Goal: Task Accomplishment & Management: Manage account settings

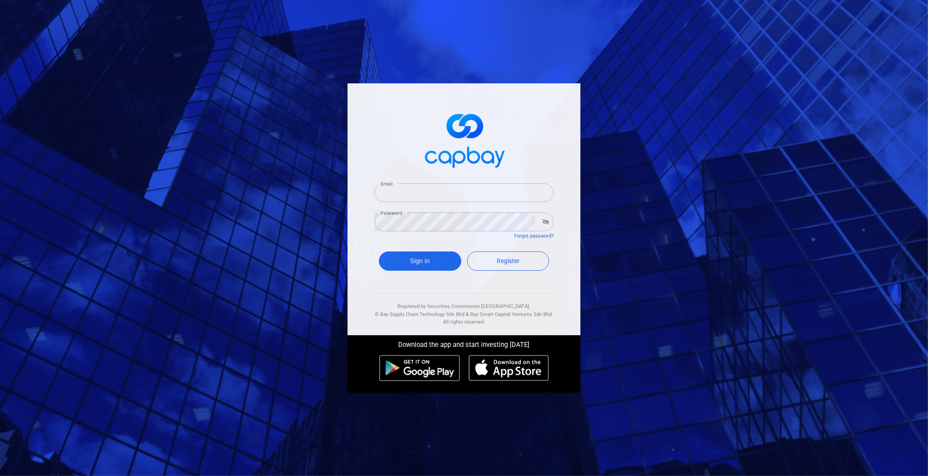
type input "[EMAIL_ADDRESS][DOMAIN_NAME]"
click at [433, 258] on button "Sign In" at bounding box center [420, 260] width 82 height 19
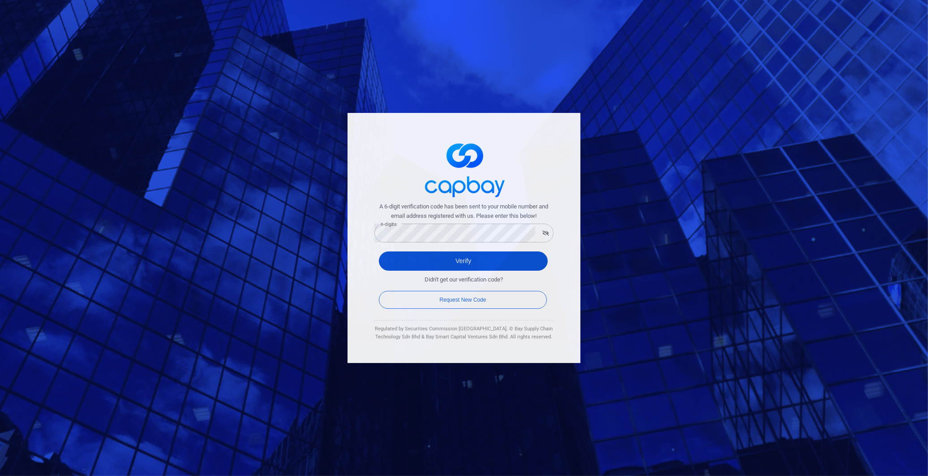
click at [447, 255] on button "Verify" at bounding box center [463, 260] width 169 height 19
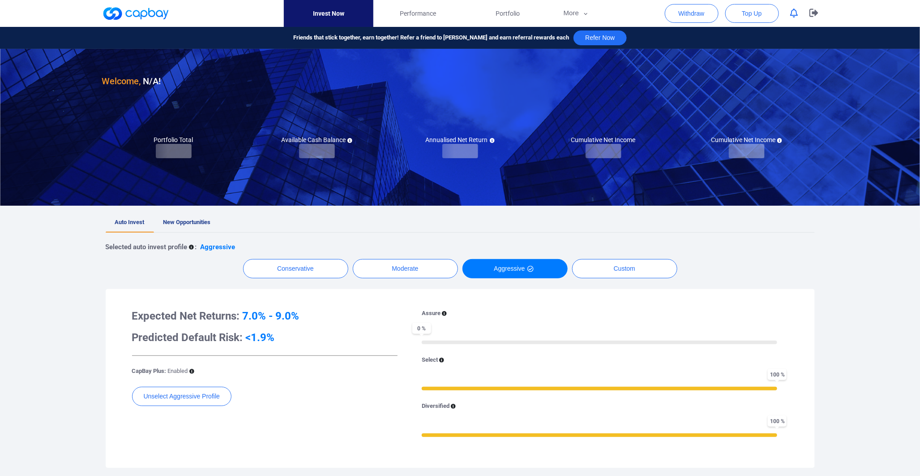
checkbox input "true"
click at [793, 13] on icon "button" at bounding box center [794, 13] width 8 height 9
click at [214, 222] on link "New Opportunities" at bounding box center [187, 223] width 66 height 20
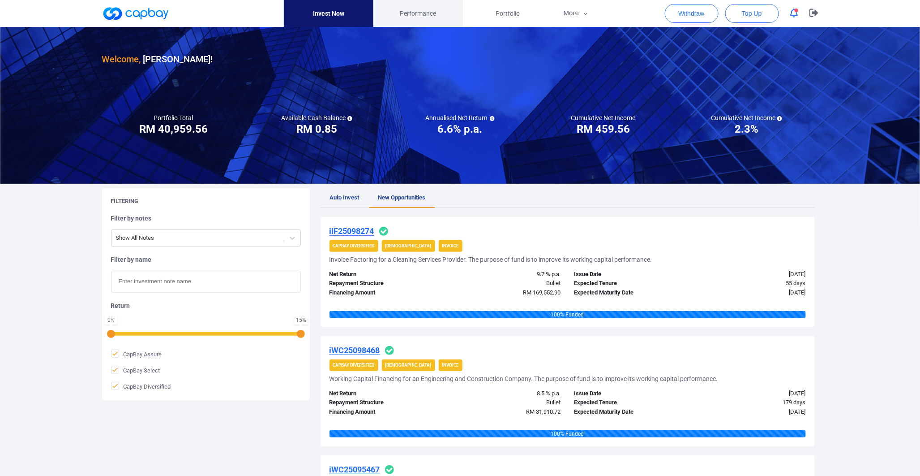
click at [424, 11] on span "Performance" at bounding box center [418, 14] width 36 height 10
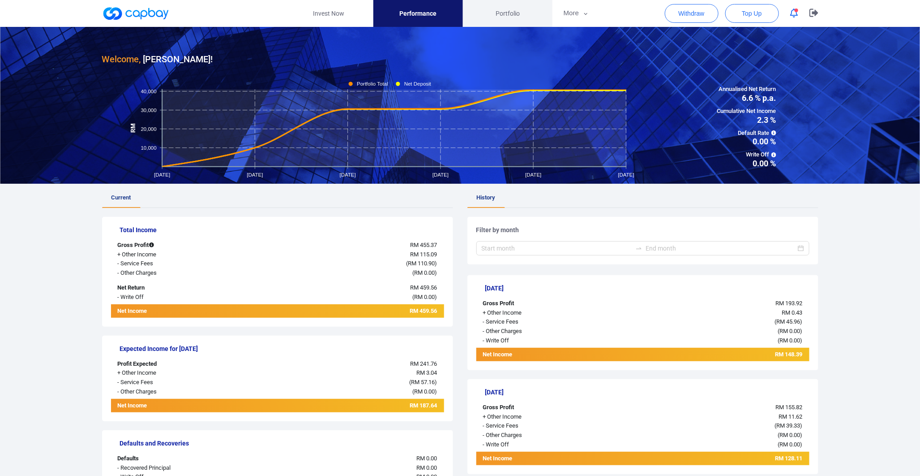
click at [509, 15] on span "Portfolio" at bounding box center [508, 14] width 24 height 10
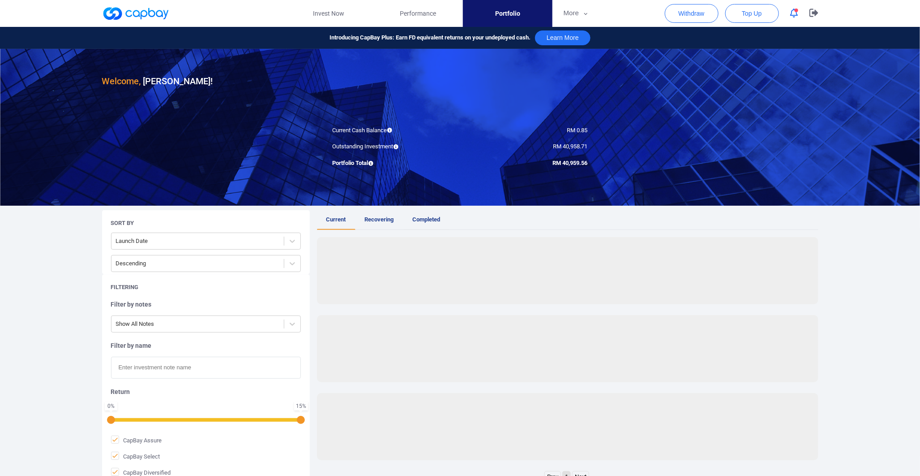
click at [445, 220] on link "Completed" at bounding box center [426, 220] width 47 height 20
click at [345, 217] on span "Current" at bounding box center [336, 219] width 20 height 7
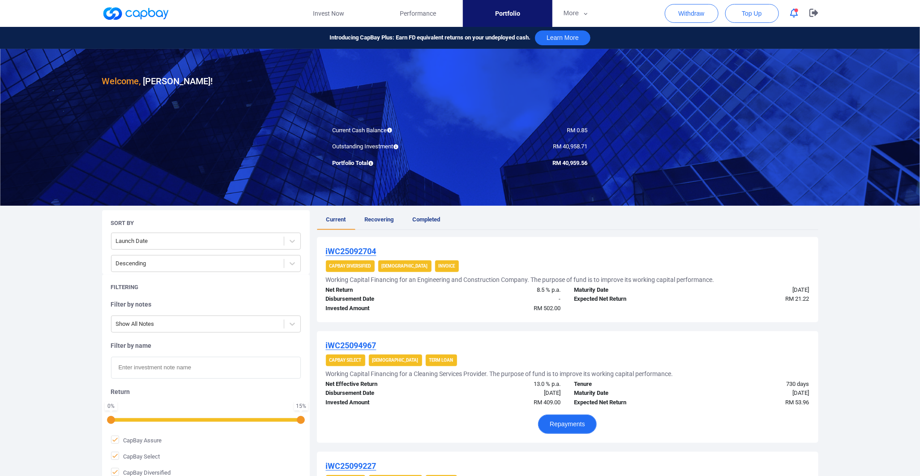
drag, startPoint x: 578, startPoint y: 417, endPoint x: 296, endPoint y: 292, distance: 307.5
click at [295, 249] on div at bounding box center [292, 241] width 16 height 16
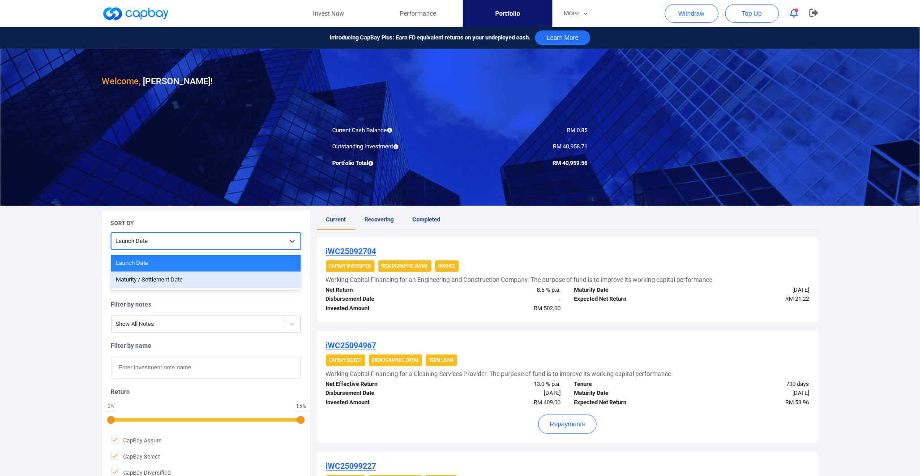
click at [240, 281] on div "Maturity / Settlement Date" at bounding box center [206, 279] width 190 height 17
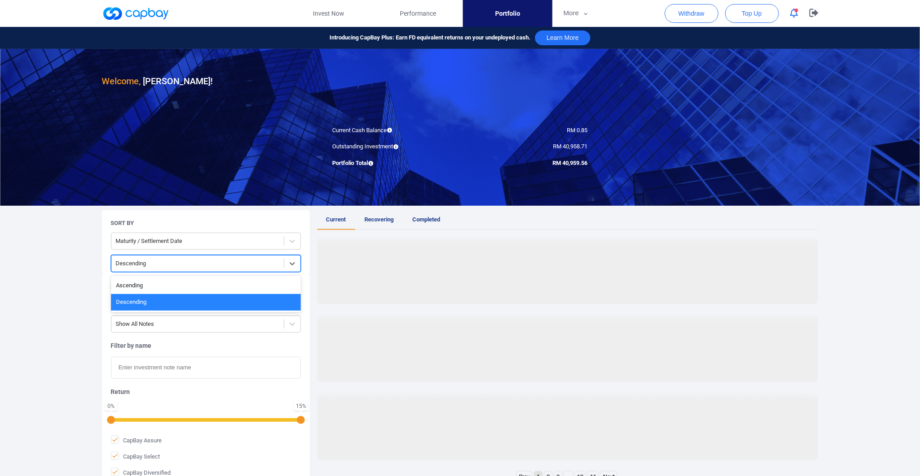
click at [280, 260] on div "Descending" at bounding box center [197, 263] width 172 height 15
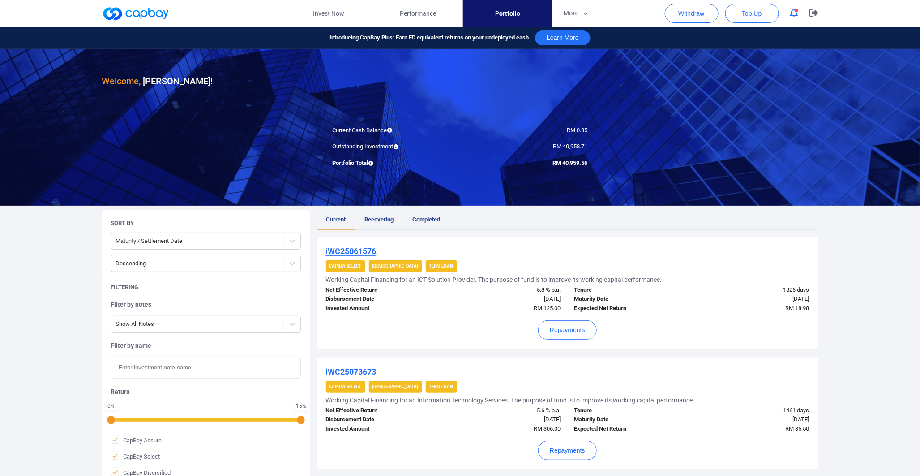
drag, startPoint x: 715, startPoint y: 352, endPoint x: 686, endPoint y: 350, distance: 29.6
click at [553, 323] on button "Repayments" at bounding box center [567, 329] width 59 height 19
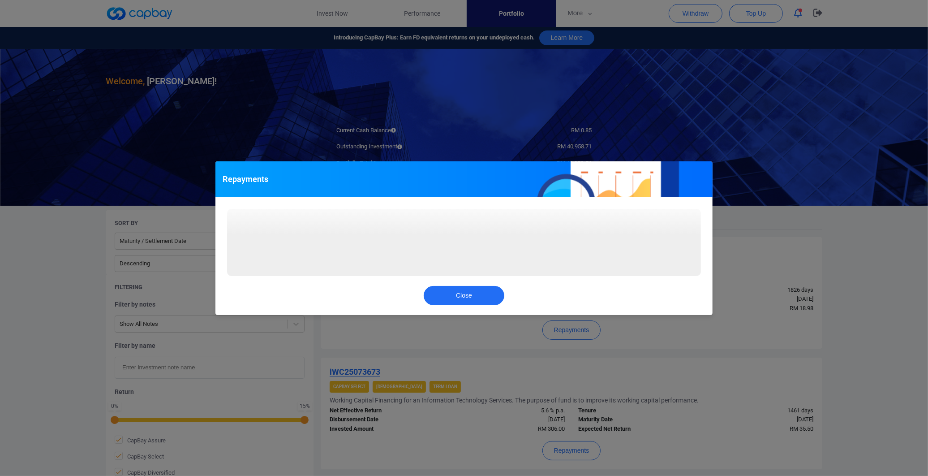
click at [750, 296] on div "Repayments Loading... Close" at bounding box center [464, 238] width 928 height 476
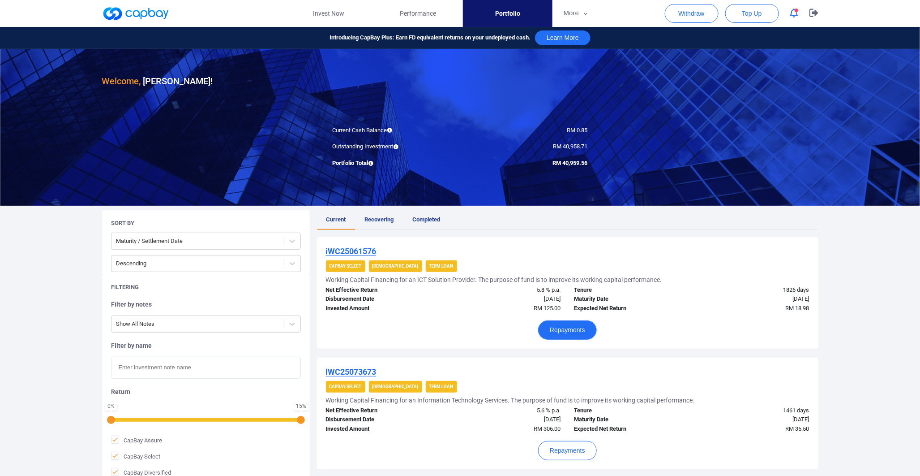
click at [583, 327] on button "Repayments" at bounding box center [567, 329] width 59 height 19
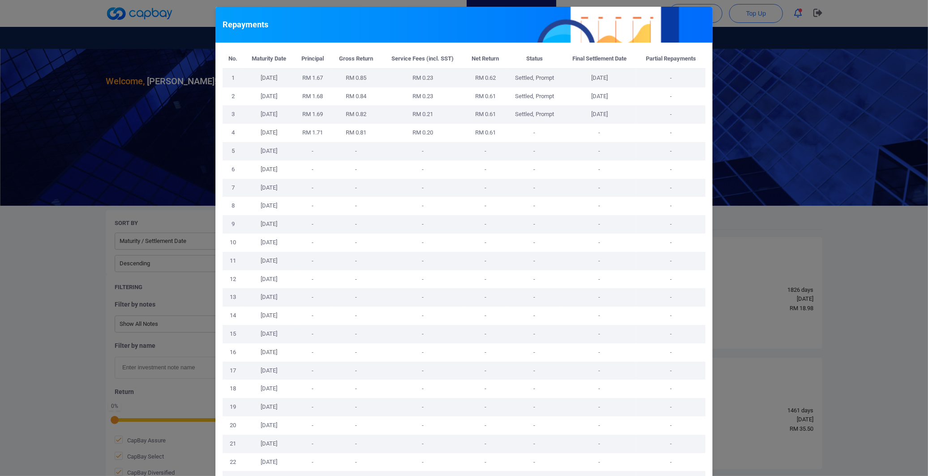
click at [767, 299] on div "Repayments No. Maturity Date Principal Gross Return Service Fees (incl. SST) Ne…" at bounding box center [464, 238] width 928 height 476
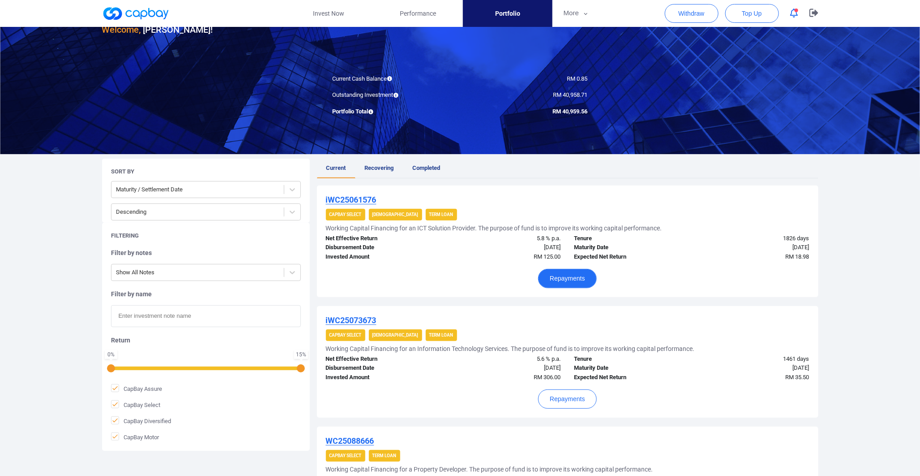
scroll to position [99, 0]
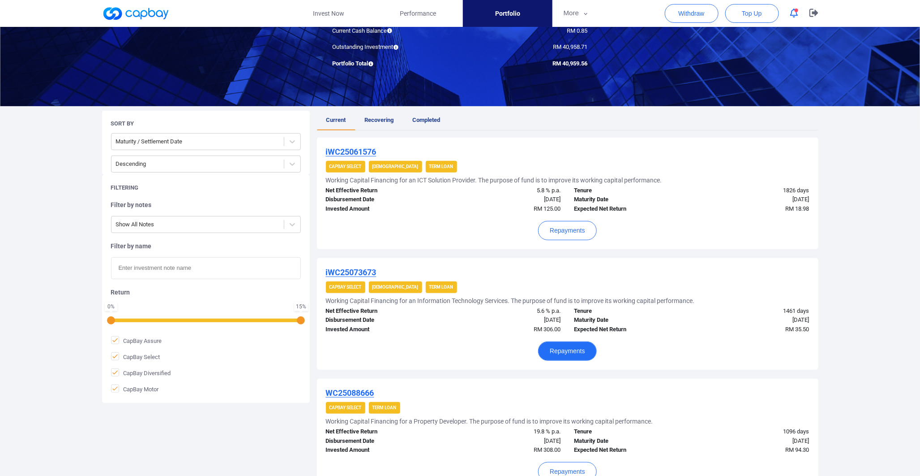
click at [583, 346] on button "Repayments" at bounding box center [567, 350] width 59 height 19
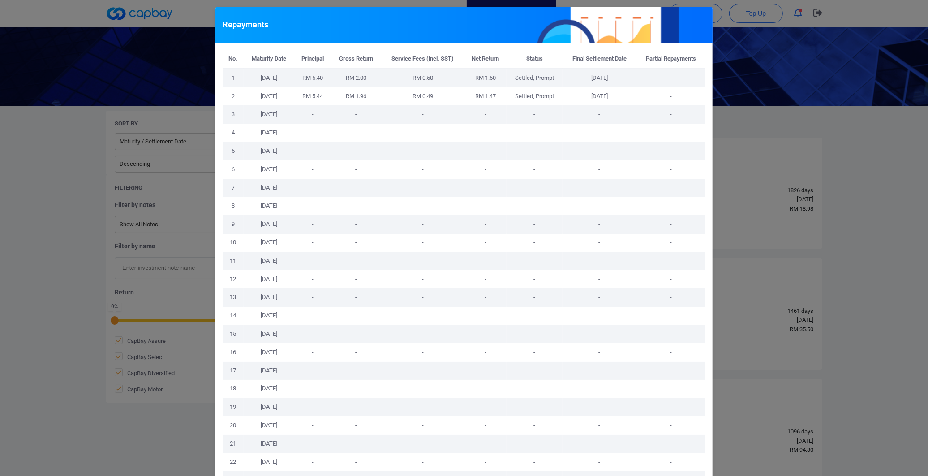
click at [758, 310] on div "Repayments No. Maturity Date Principal Gross Return Service Fees (incl. SST) Ne…" at bounding box center [464, 238] width 928 height 476
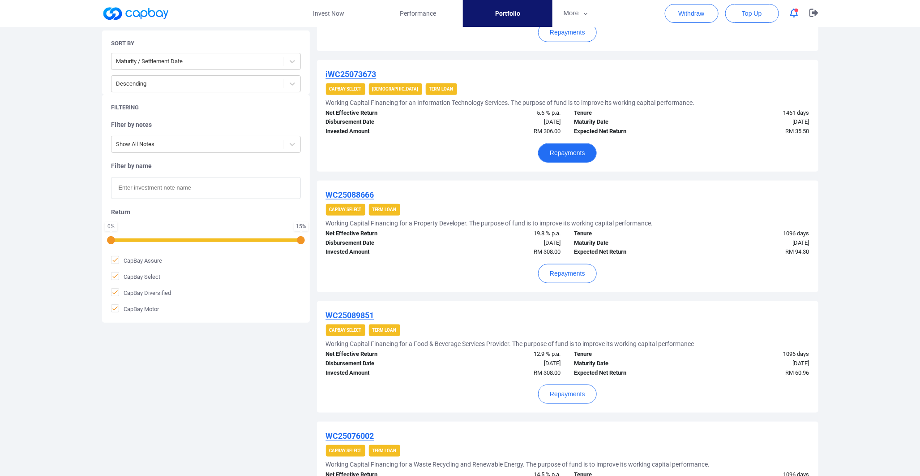
scroll to position [298, 0]
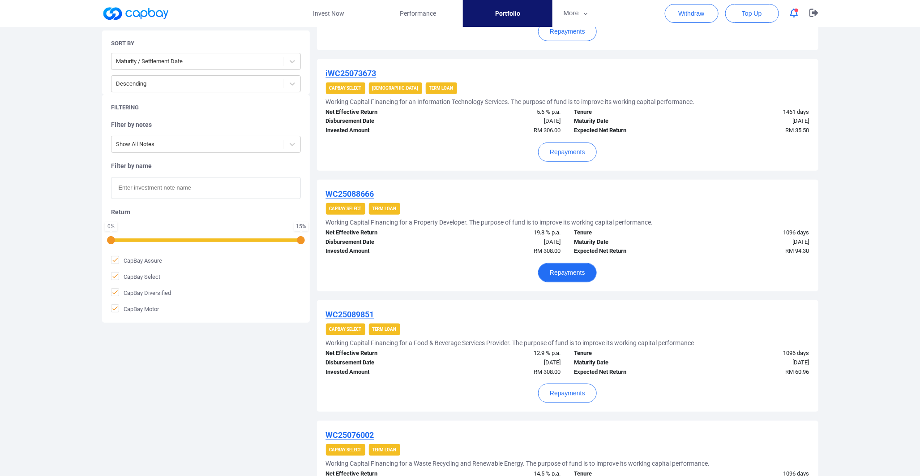
click at [567, 275] on button "Repayments" at bounding box center [567, 272] width 59 height 19
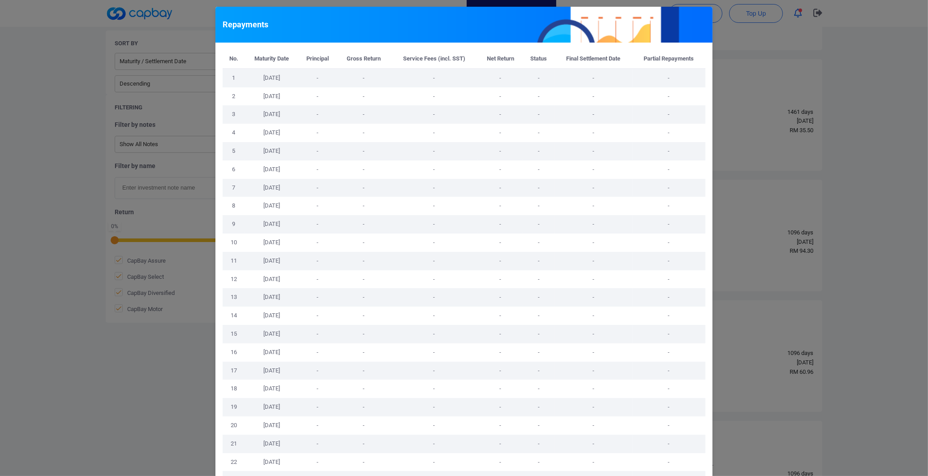
click at [845, 274] on div "Repayments No. Maturity Date Principal Gross Return Service Fees (incl. SST) Ne…" at bounding box center [464, 238] width 928 height 476
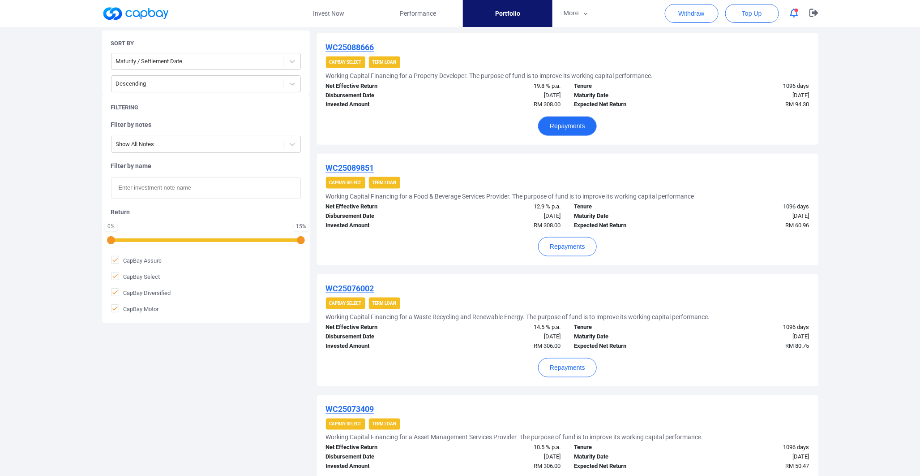
scroll to position [448, 0]
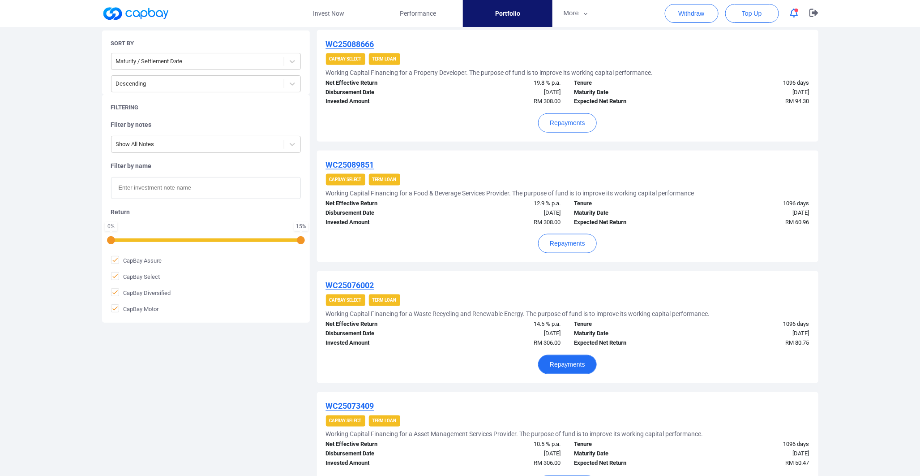
click at [573, 358] on button "Repayments" at bounding box center [567, 364] width 59 height 19
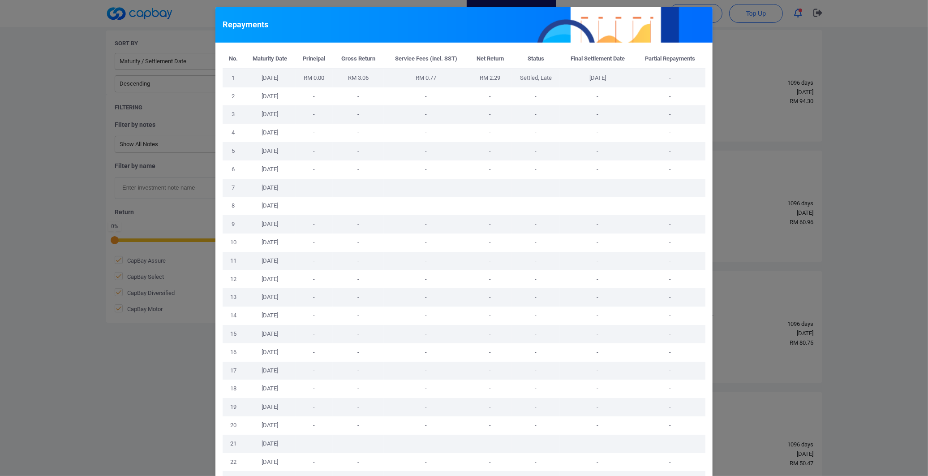
click at [737, 334] on div "Repayments No. Maturity Date Principal Gross Return Service Fees (incl. SST) Ne…" at bounding box center [464, 238] width 928 height 476
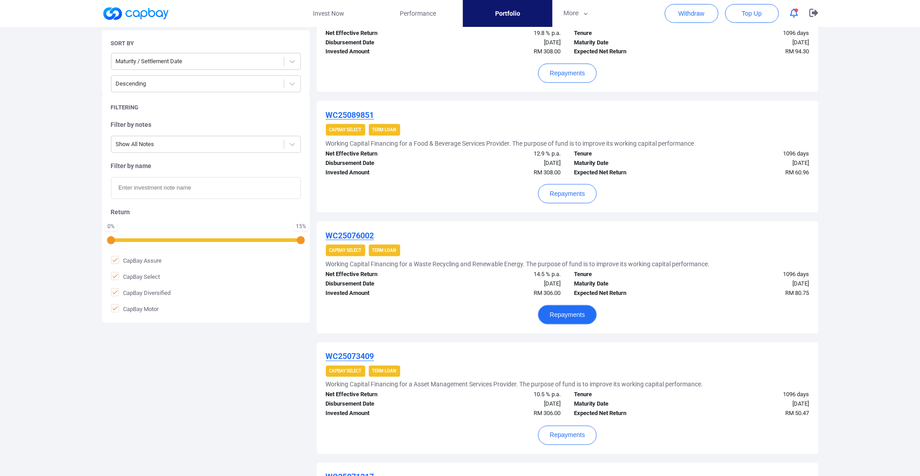
scroll to position [597, 0]
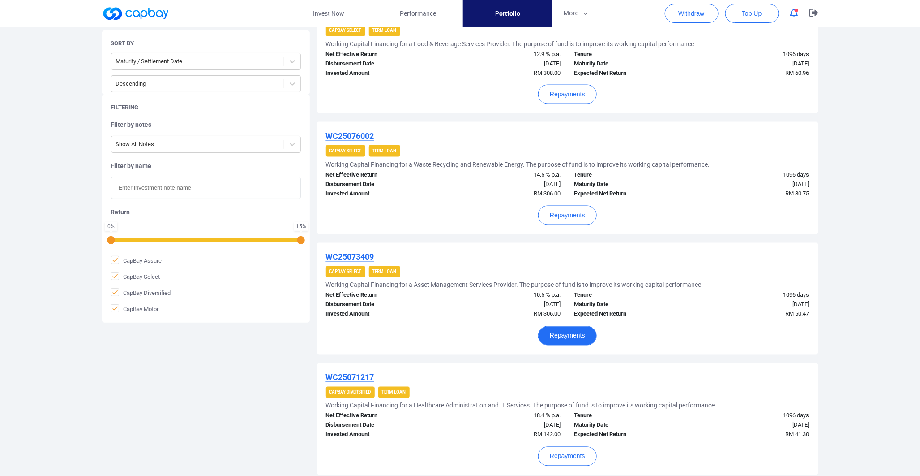
click at [586, 335] on button "Repayments" at bounding box center [567, 335] width 59 height 19
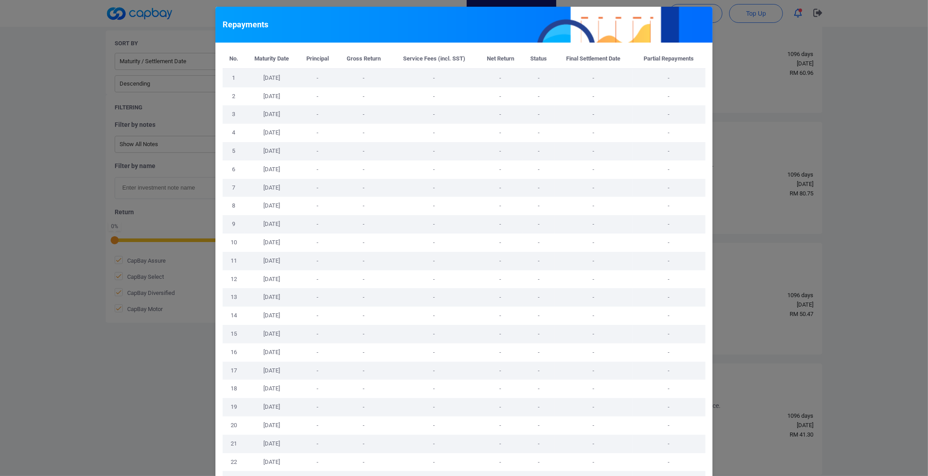
click at [724, 325] on div "Repayments No. Maturity Date Principal Gross Return Service Fees (incl. SST) Ne…" at bounding box center [464, 238] width 928 height 476
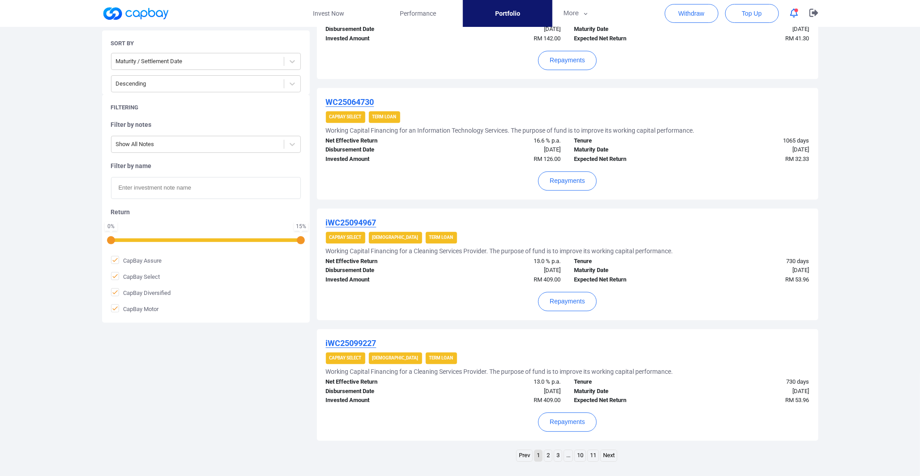
scroll to position [995, 0]
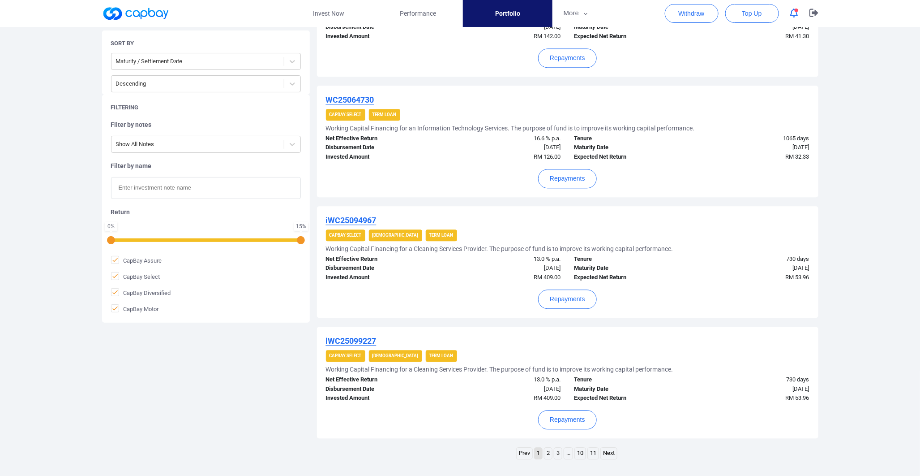
click at [545, 450] on link "2" at bounding box center [548, 452] width 8 height 11
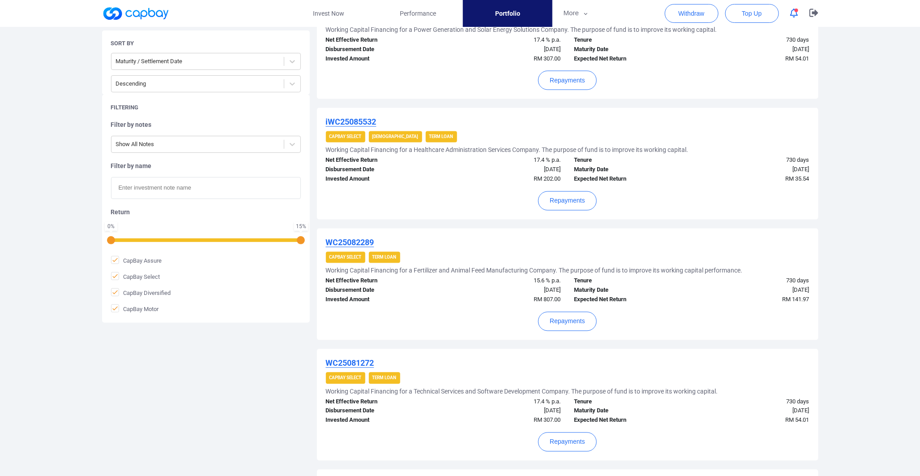
scroll to position [869, 0]
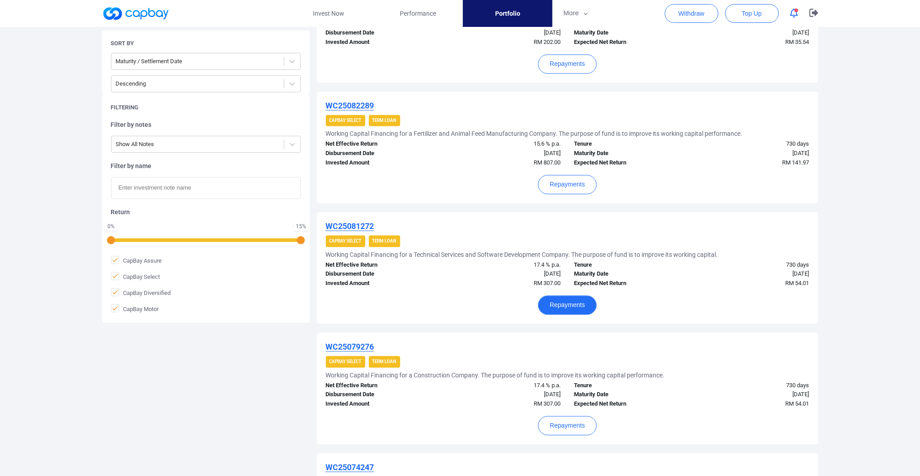
click at [578, 302] on button "Repayments" at bounding box center [567, 304] width 59 height 19
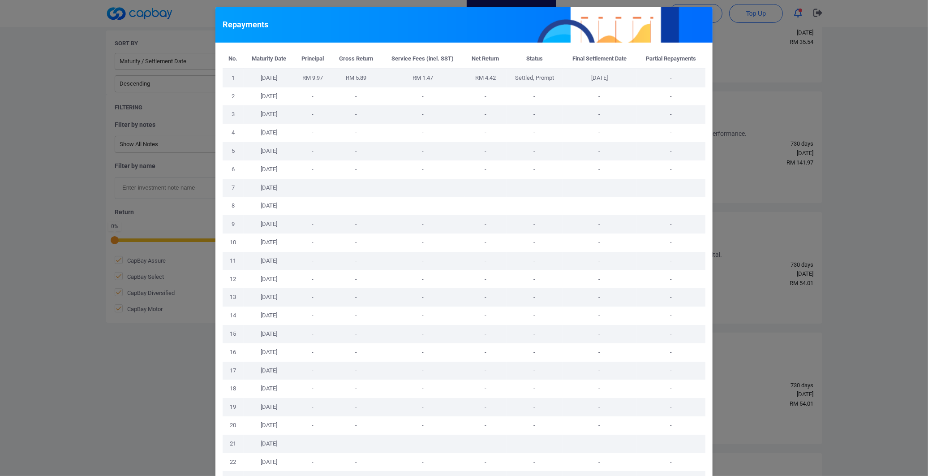
click at [785, 298] on div "Repayments No. Maturity Date Principal Gross Return Service Fees (incl. SST) Ne…" at bounding box center [464, 238] width 928 height 476
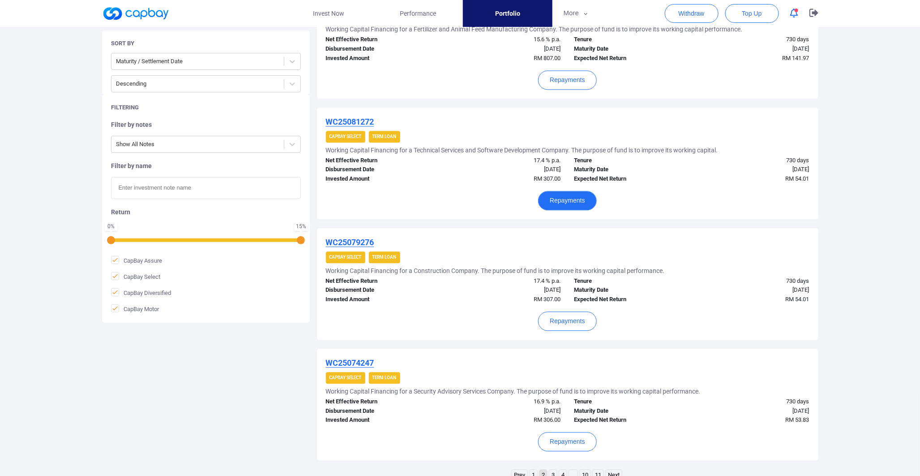
scroll to position [1048, 0]
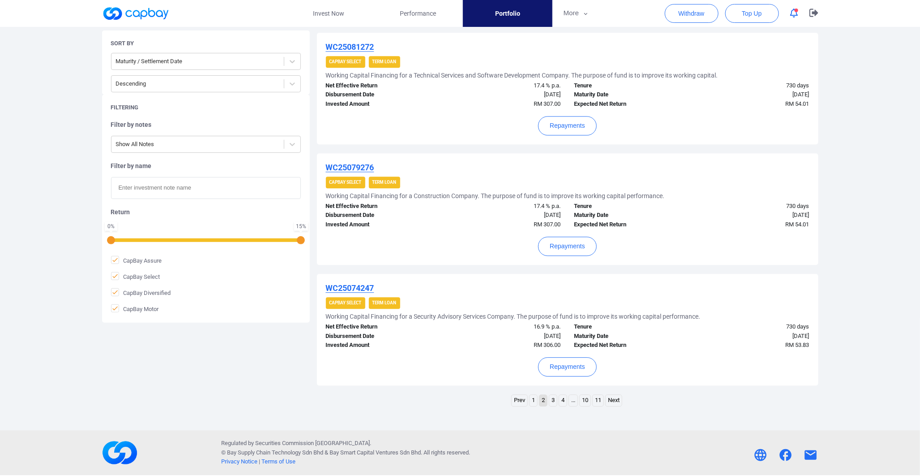
click at [563, 404] on link "4" at bounding box center [563, 399] width 8 height 11
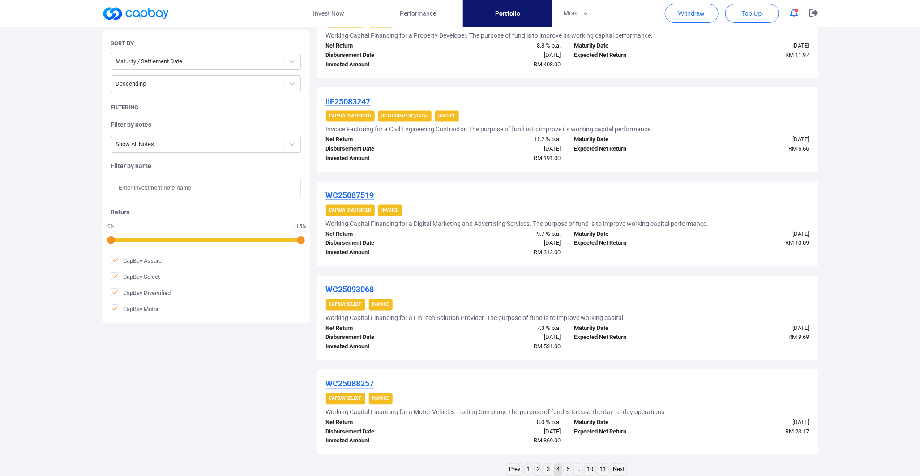
scroll to position [733, 0]
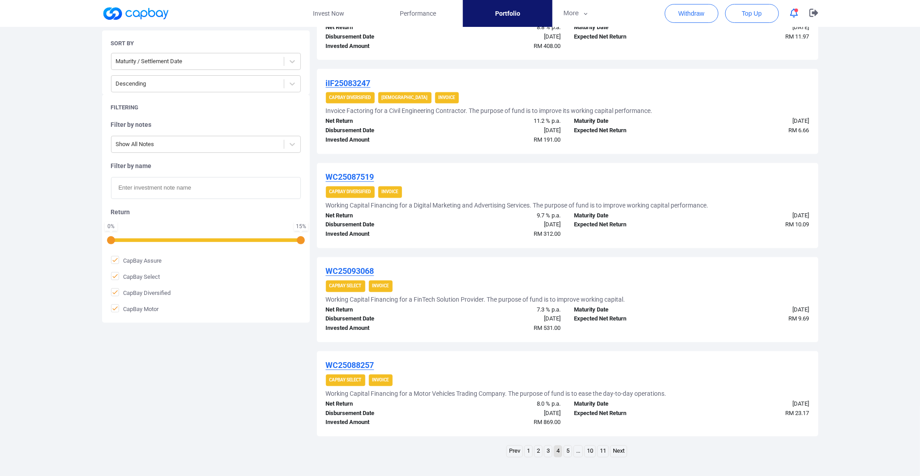
click at [547, 445] on li "3" at bounding box center [548, 451] width 9 height 12
click at [545, 449] on link "3" at bounding box center [548, 451] width 8 height 11
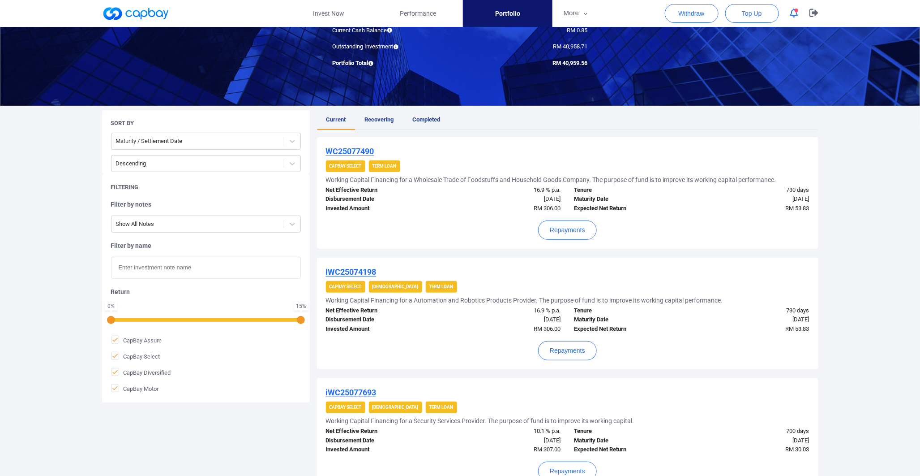
scroll to position [99, 0]
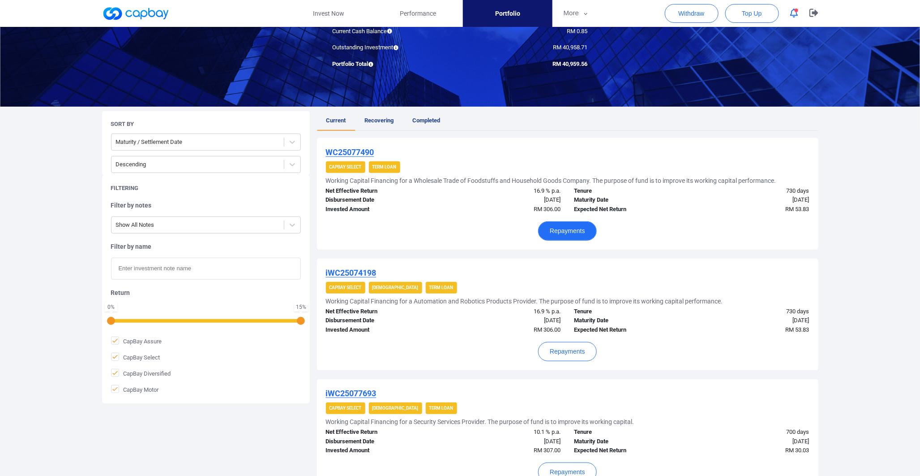
click at [587, 231] on button "Repayments" at bounding box center [567, 230] width 59 height 19
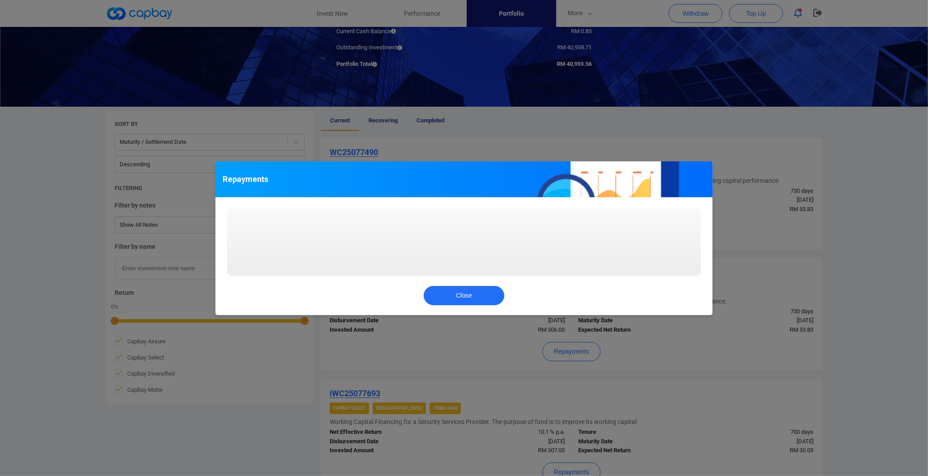
click at [731, 254] on div "Repayments Loading... Close" at bounding box center [464, 238] width 928 height 476
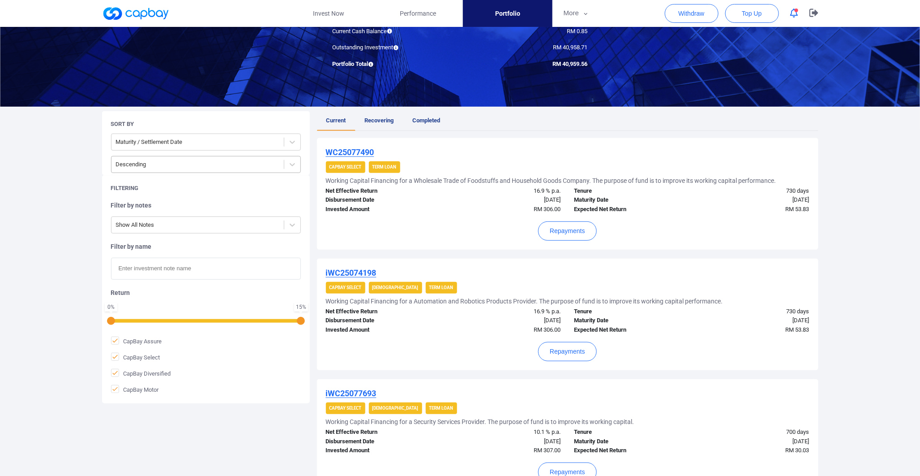
click at [244, 171] on div "Descending" at bounding box center [197, 164] width 172 height 15
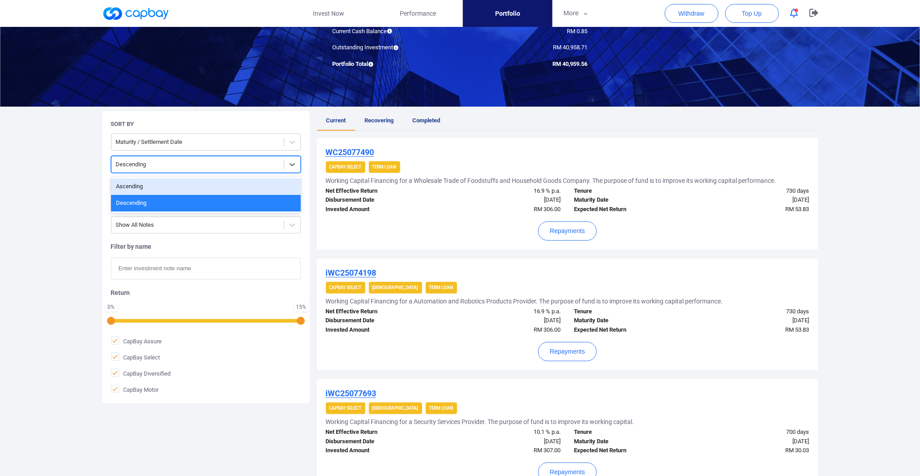
click at [202, 181] on div "Ascending" at bounding box center [206, 186] width 190 height 17
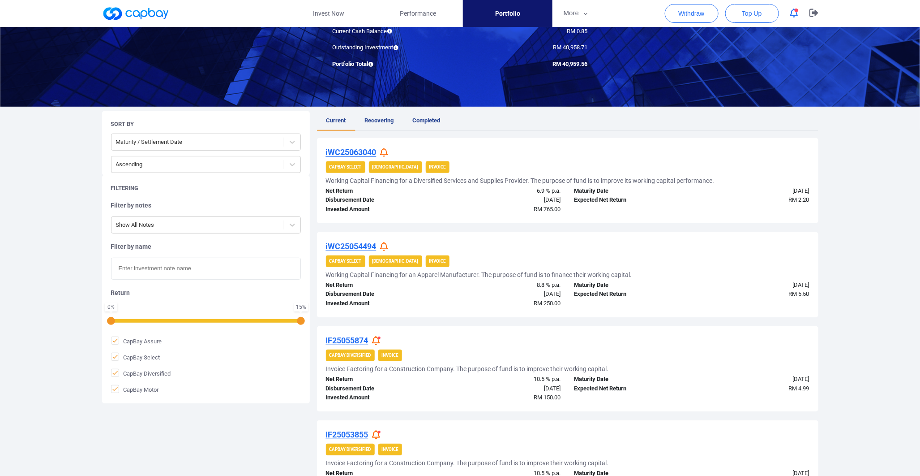
click at [385, 154] on icon at bounding box center [384, 152] width 8 height 9
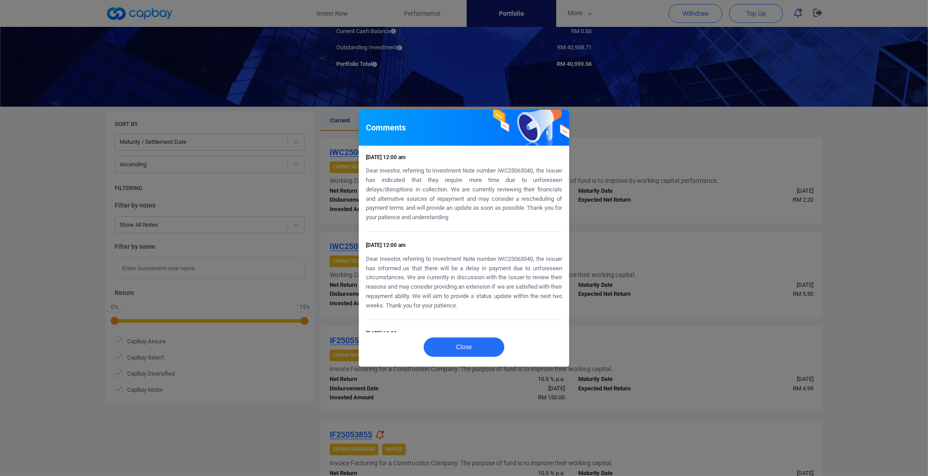
click at [677, 219] on div "Comments [DATE] 12:00 am Dear investor, referring to Investment Note number iWC…" at bounding box center [464, 238] width 928 height 476
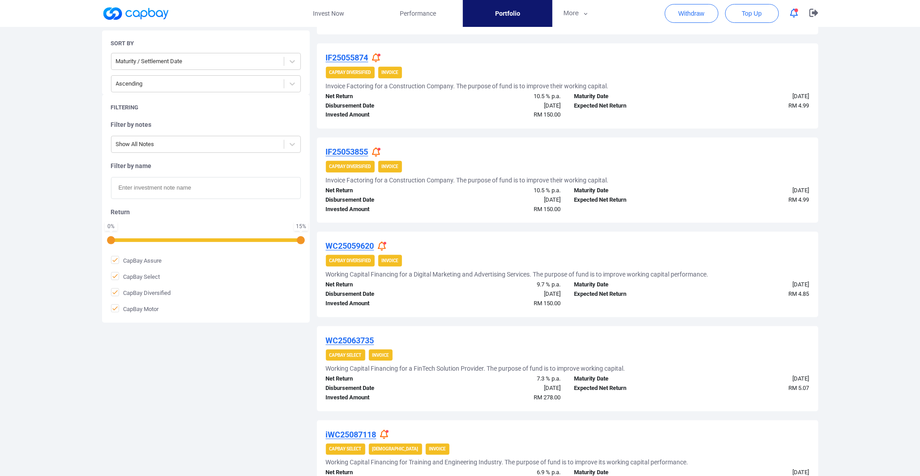
scroll to position [397, 0]
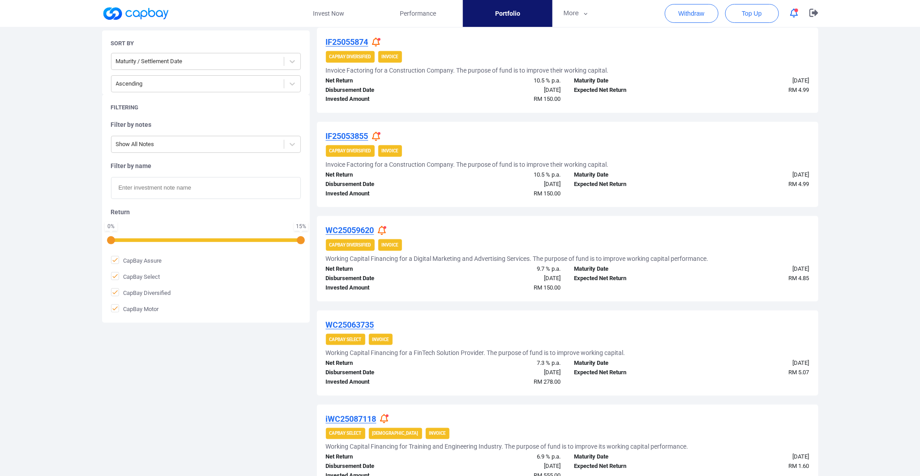
click at [386, 231] on icon at bounding box center [382, 230] width 8 height 9
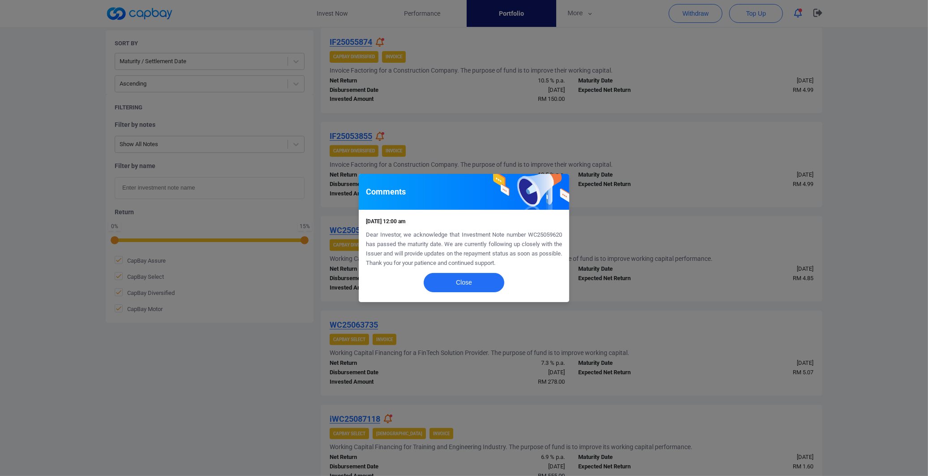
click at [693, 260] on div "Comments [DATE] 12:00 am Dear Investor, we acknowledge that Investment Note num…" at bounding box center [464, 238] width 928 height 476
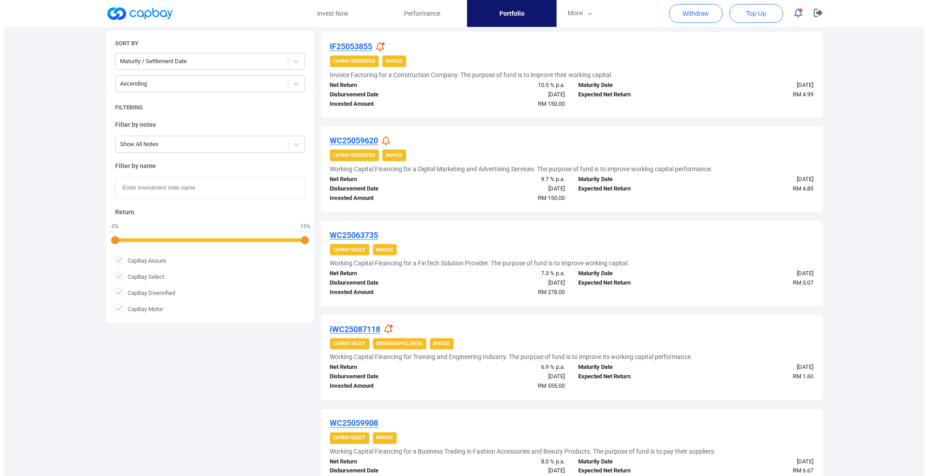
scroll to position [497, 0]
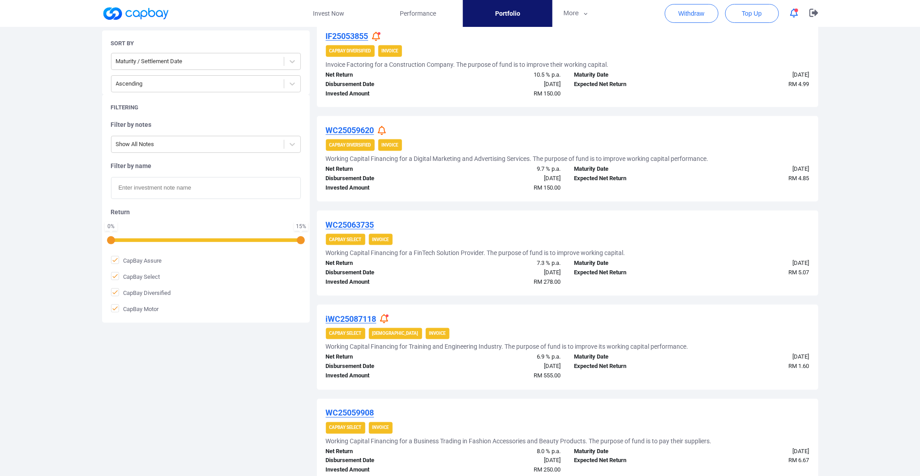
click at [381, 316] on icon at bounding box center [384, 318] width 8 height 9
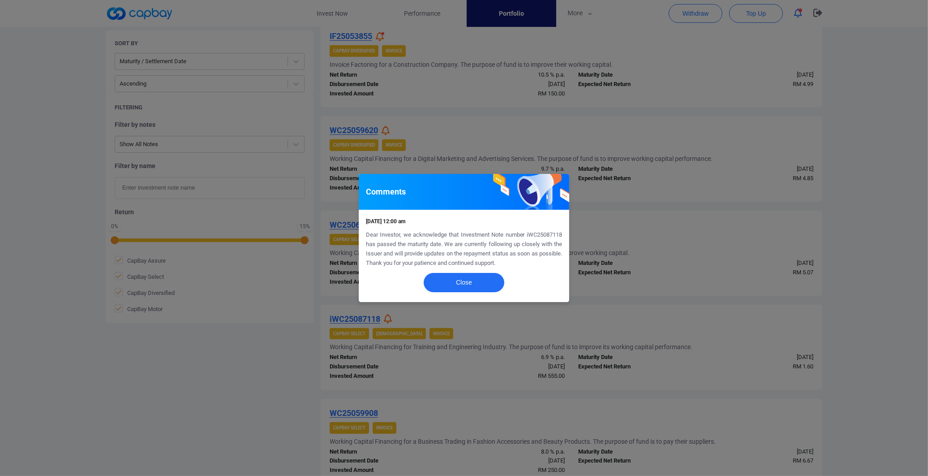
click at [681, 310] on div "Comments [DATE] 12:00 am Dear Investor, we acknowledge that Investment Note num…" at bounding box center [464, 238] width 928 height 476
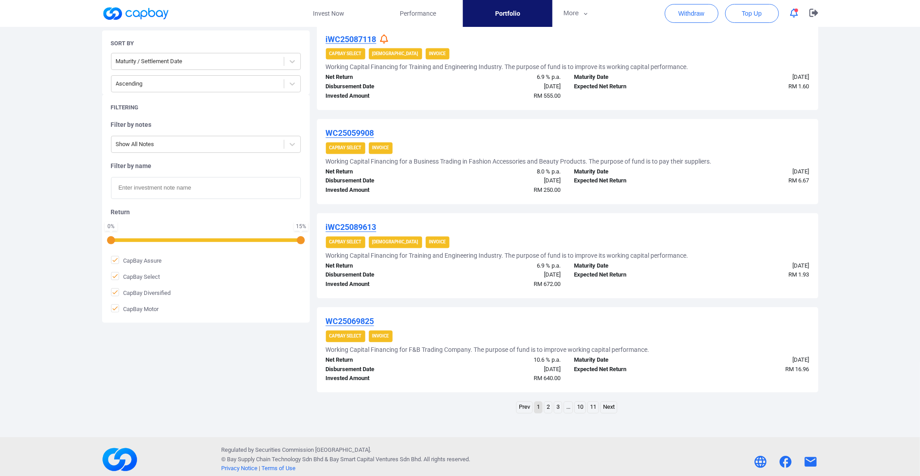
scroll to position [782, 0]
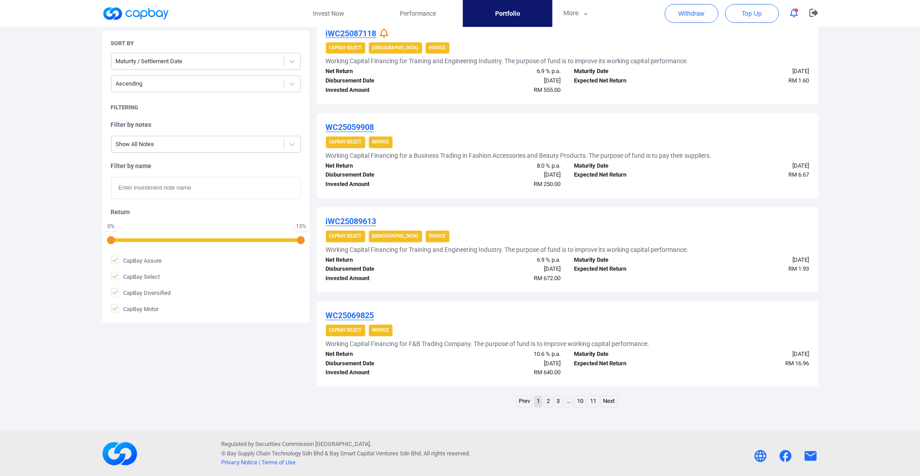
click at [549, 401] on link "2" at bounding box center [548, 401] width 8 height 11
click at [552, 397] on link "3" at bounding box center [553, 401] width 8 height 11
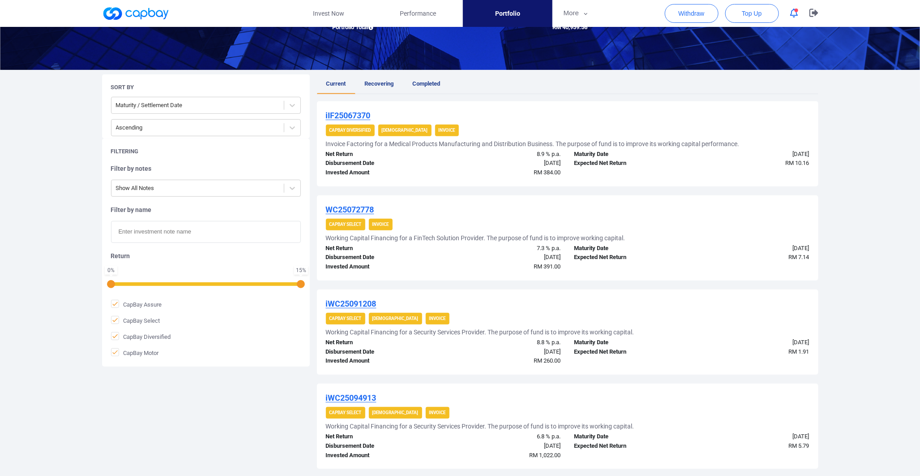
scroll to position [0, 0]
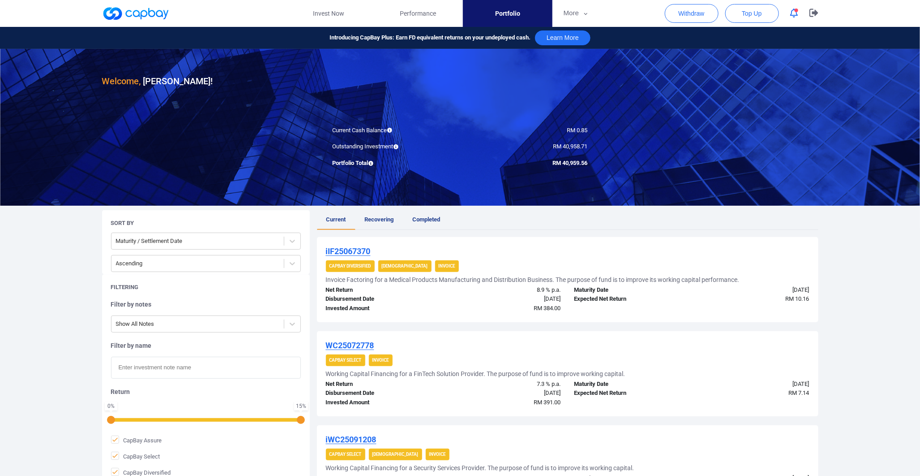
click at [153, 17] on link at bounding box center [135, 13] width 67 height 14
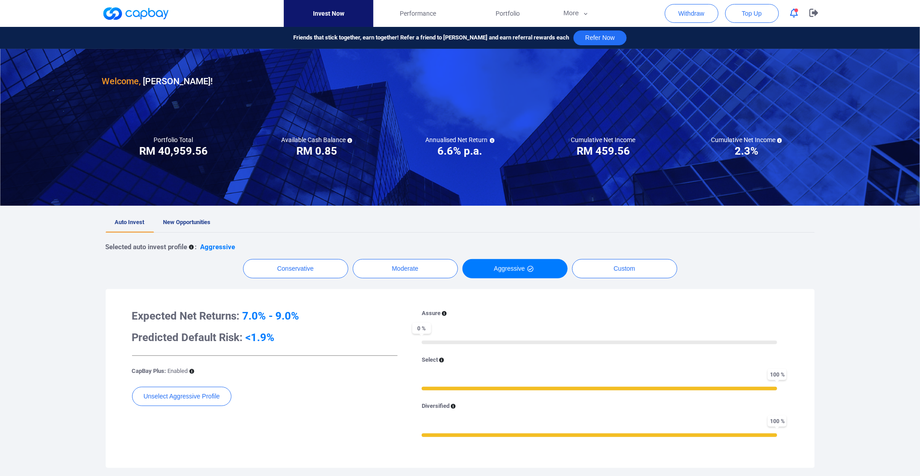
click at [153, 17] on link at bounding box center [135, 13] width 67 height 14
click at [329, 265] on button "Conservative" at bounding box center [295, 268] width 105 height 19
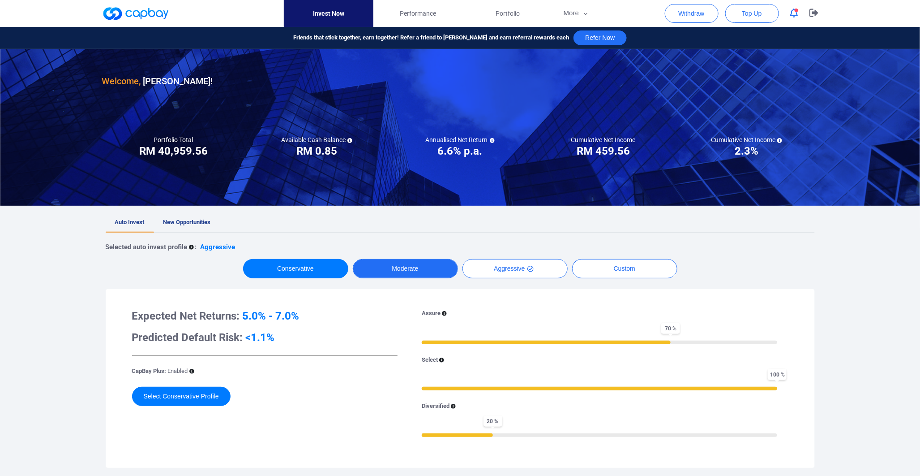
drag, startPoint x: 392, startPoint y: 265, endPoint x: 427, endPoint y: 265, distance: 34.9
click at [393, 265] on button "Moderate" at bounding box center [405, 268] width 105 height 19
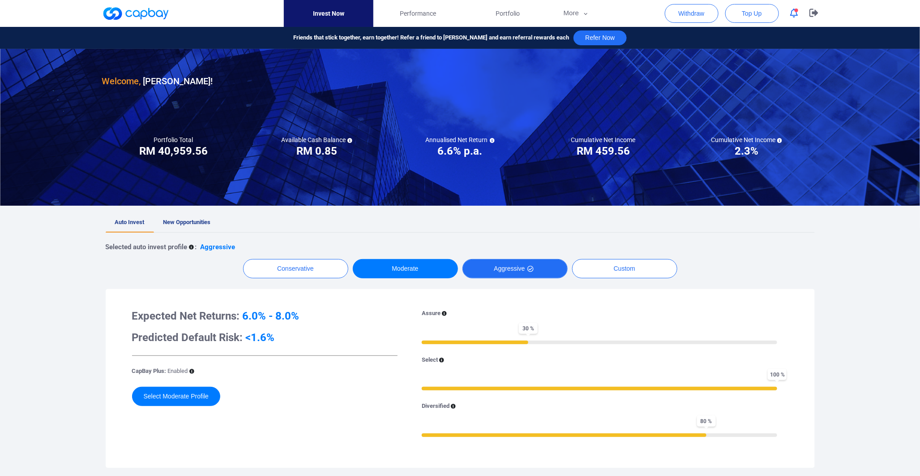
click at [515, 265] on button "Aggressive" at bounding box center [515, 268] width 105 height 19
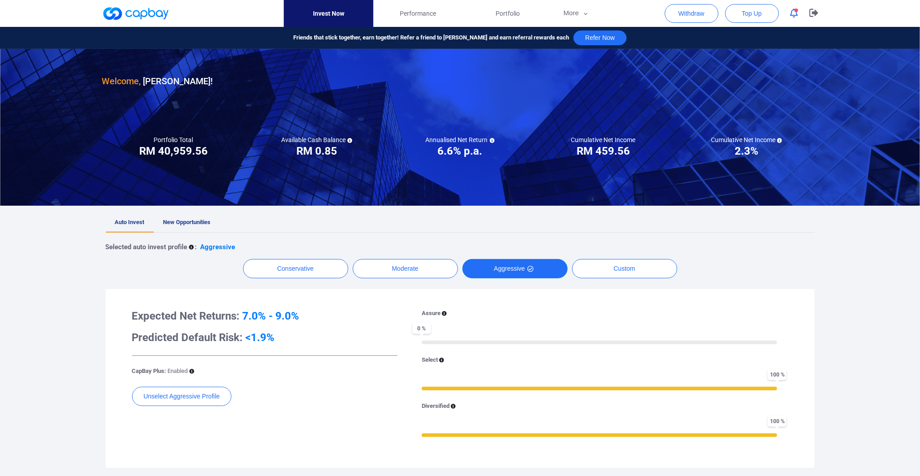
click at [464, 272] on button "Aggressive" at bounding box center [515, 268] width 105 height 19
click at [446, 270] on button "Moderate" at bounding box center [405, 268] width 105 height 19
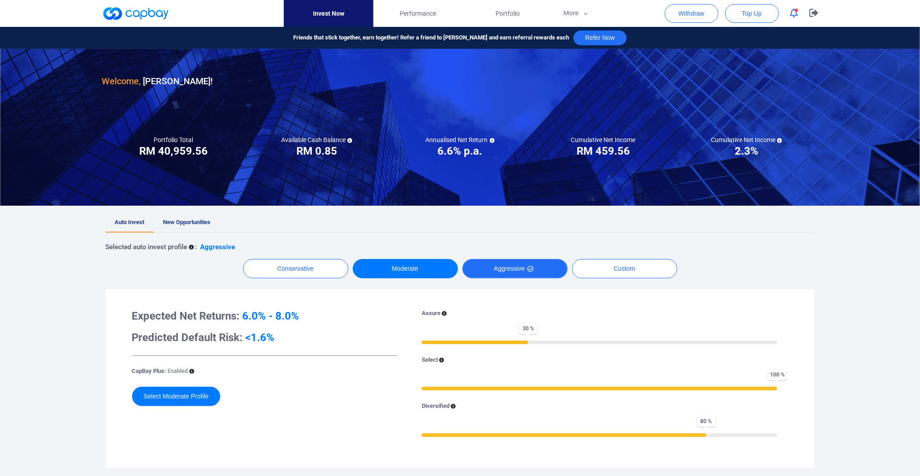
click at [527, 266] on icon "button" at bounding box center [530, 269] width 6 height 6
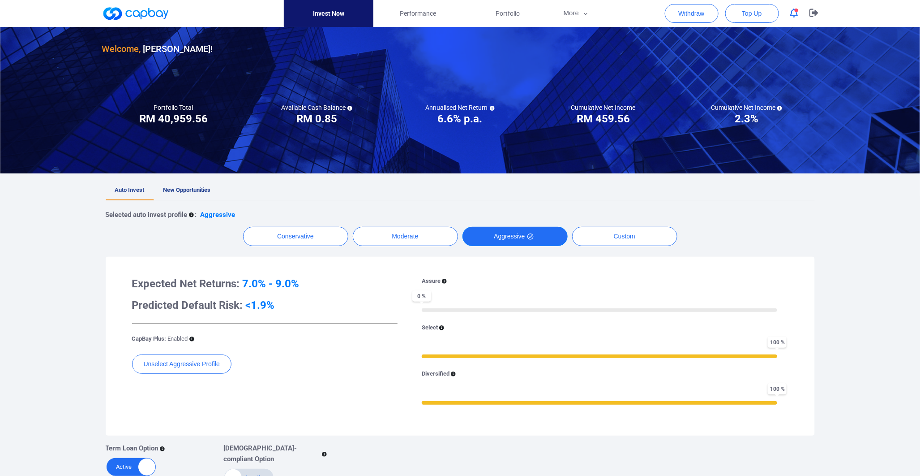
scroll to position [50, 0]
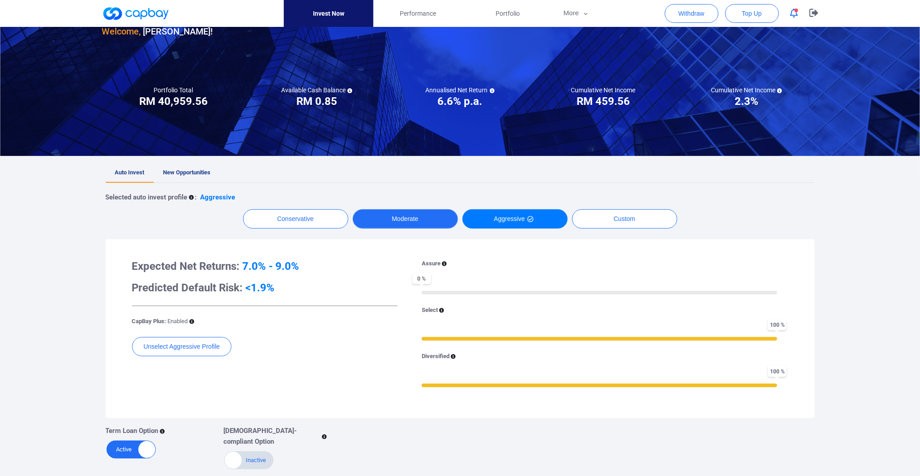
click at [453, 214] on button "Moderate" at bounding box center [405, 218] width 105 height 19
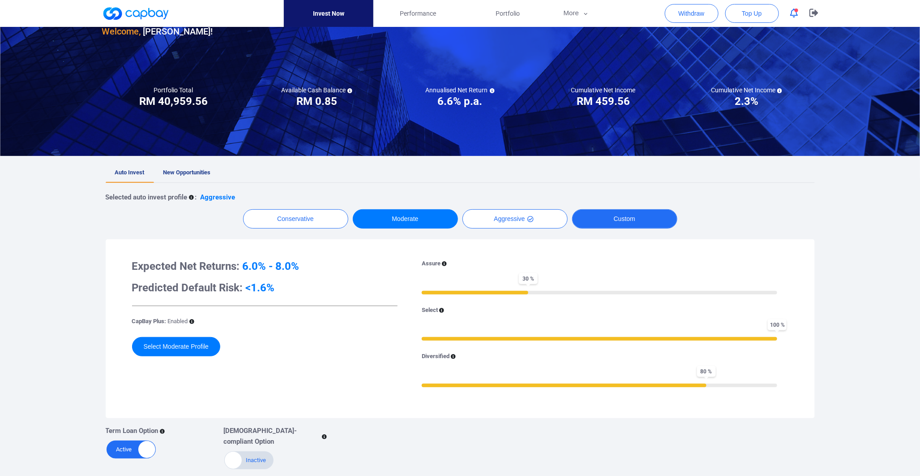
click at [663, 222] on button "Custom" at bounding box center [624, 218] width 105 height 19
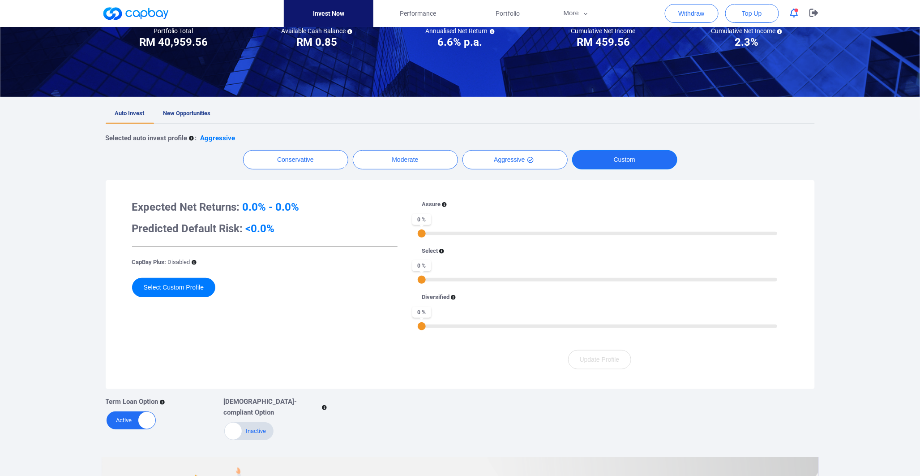
scroll to position [0, 0]
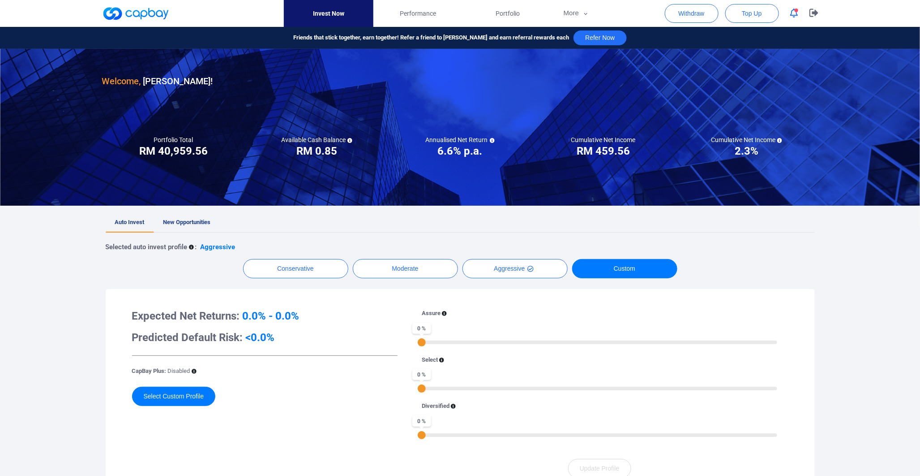
click at [156, 17] on link at bounding box center [135, 13] width 67 height 14
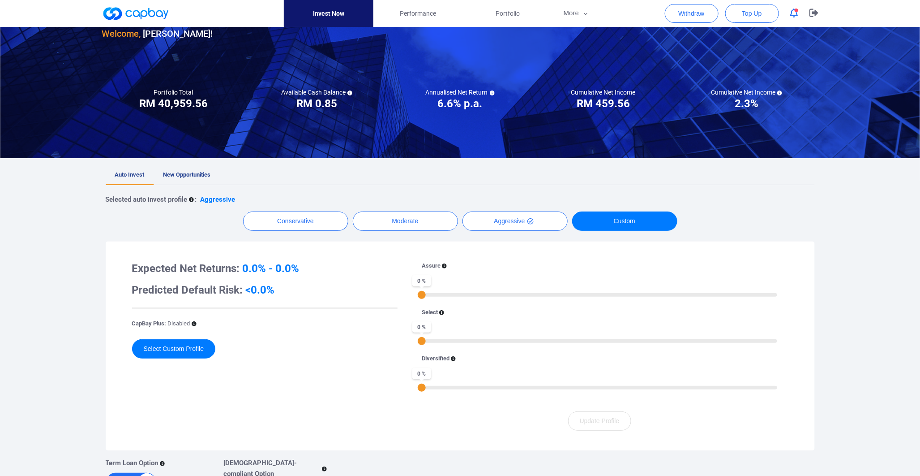
scroll to position [50, 0]
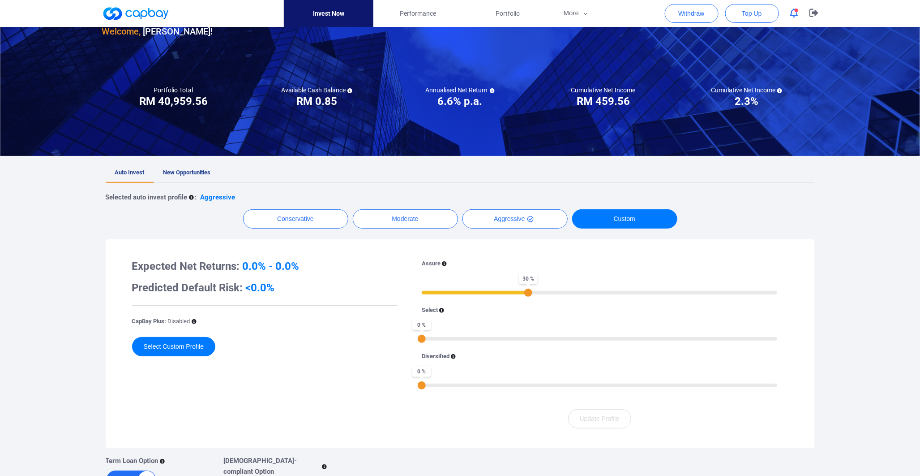
drag, startPoint x: 419, startPoint y: 291, endPoint x: 525, endPoint y: 302, distance: 106.6
click at [525, 302] on div "Assure 30 % Select 0 % Diversified 0 %" at bounding box center [599, 328] width 377 height 139
click at [409, 211] on button "Moderate" at bounding box center [405, 218] width 105 height 19
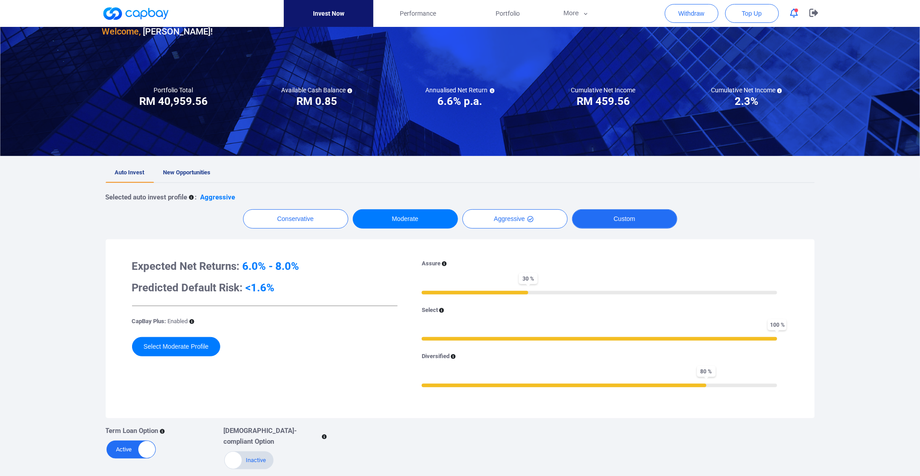
click at [630, 223] on button "Custom" at bounding box center [624, 218] width 105 height 19
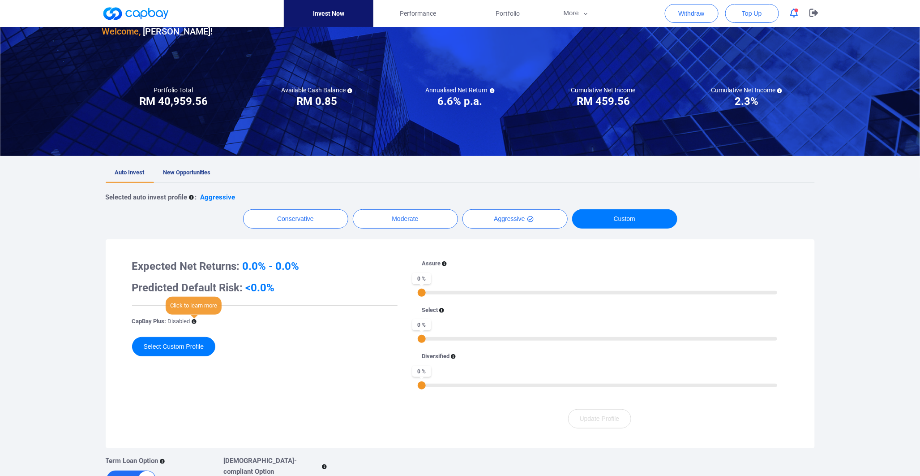
click at [195, 321] on icon at bounding box center [194, 321] width 5 height 5
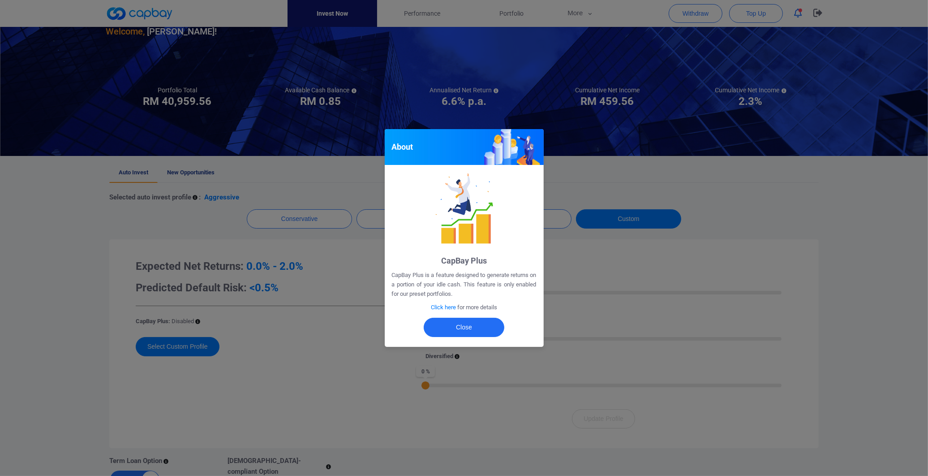
click at [256, 306] on div "About CapBay Plus CapBay Plus is a feature designed to generate returns on a po…" at bounding box center [464, 238] width 928 height 476
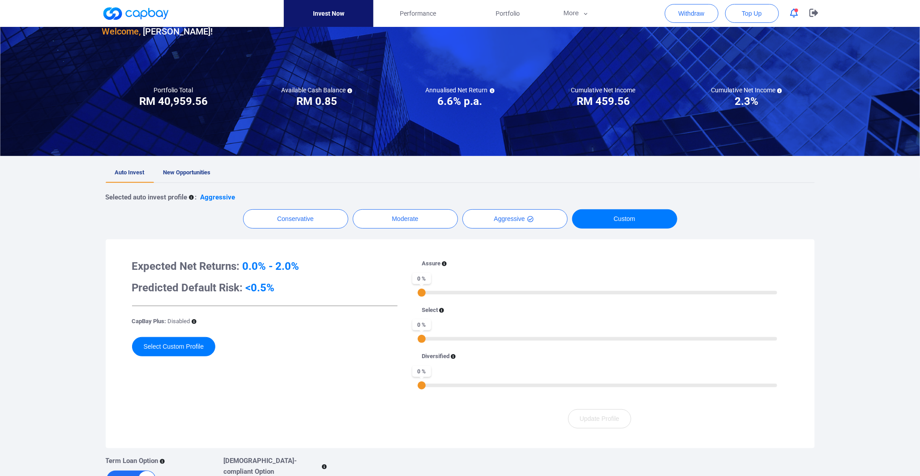
click at [197, 321] on div "CapBay Plus: Disabled" at bounding box center [265, 321] width 266 height 9
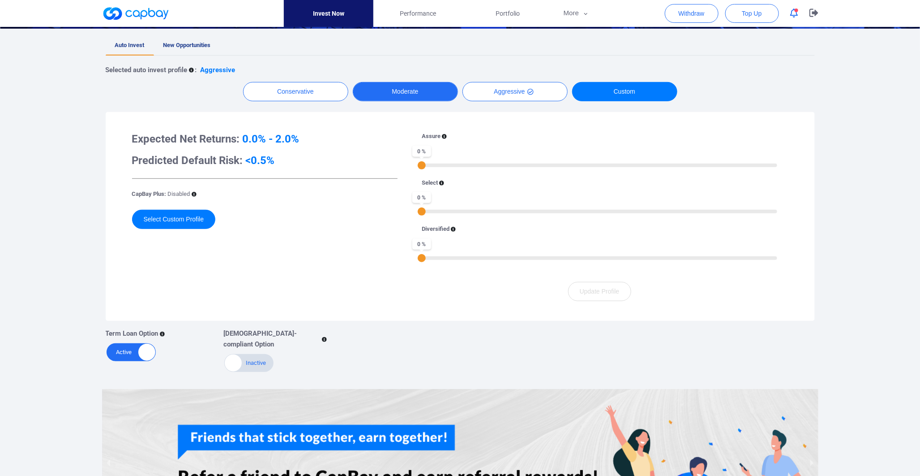
scroll to position [0, 0]
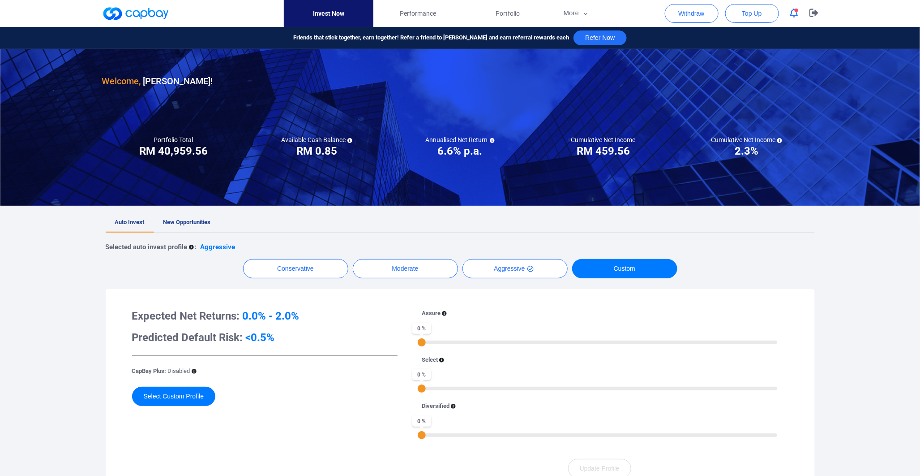
drag, startPoint x: 423, startPoint y: 338, endPoint x: 456, endPoint y: 343, distance: 33.6
click at [473, 339] on div "Assure 0 %" at bounding box center [600, 327] width 356 height 36
drag, startPoint x: 421, startPoint y: 344, endPoint x: 545, endPoint y: 346, distance: 123.6
click at [545, 346] on div "Assure 35 % Select 0 % Diversified 0 %" at bounding box center [599, 378] width 377 height 139
drag, startPoint x: 422, startPoint y: 387, endPoint x: 548, endPoint y: 392, distance: 126.4
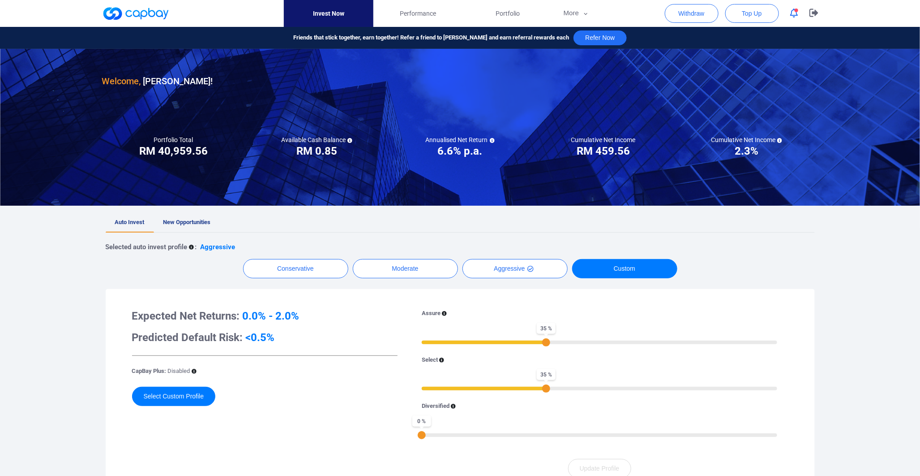
click at [548, 392] on div "Assure 35 % Select 35 % Diversified 0 %" at bounding box center [599, 378] width 377 height 139
drag, startPoint x: 422, startPoint y: 437, endPoint x: 634, endPoint y: 428, distance: 212.5
click at [634, 431] on div "60 %" at bounding box center [635, 435] width 8 height 8
click at [549, 340] on div "35 %" at bounding box center [600, 341] width 356 height 6
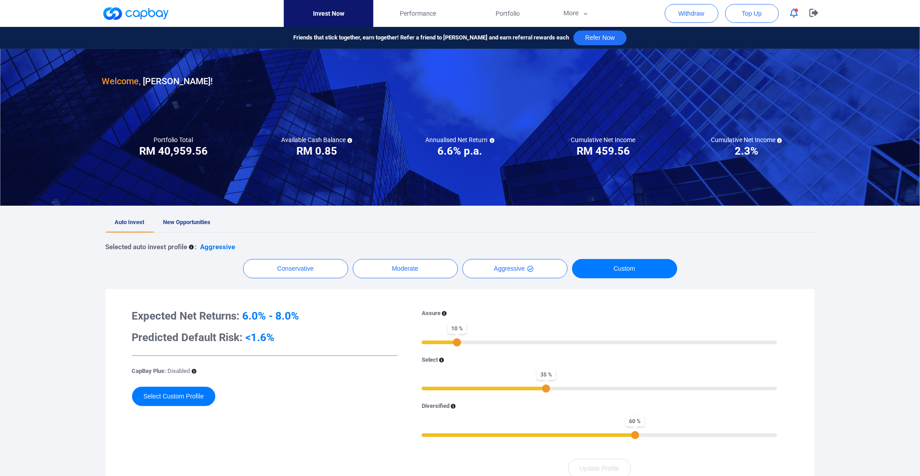
drag, startPoint x: 547, startPoint y: 342, endPoint x: 456, endPoint y: 347, distance: 91.1
click at [456, 347] on div "Assure 10 % Select 35 % Diversified 60 %" at bounding box center [599, 378] width 377 height 139
drag, startPoint x: 546, startPoint y: 386, endPoint x: 529, endPoint y: 390, distance: 17.7
click at [529, 390] on div "30 %" at bounding box center [528, 388] width 8 height 8
click at [518, 271] on button "Aggressive" at bounding box center [515, 268] width 105 height 19
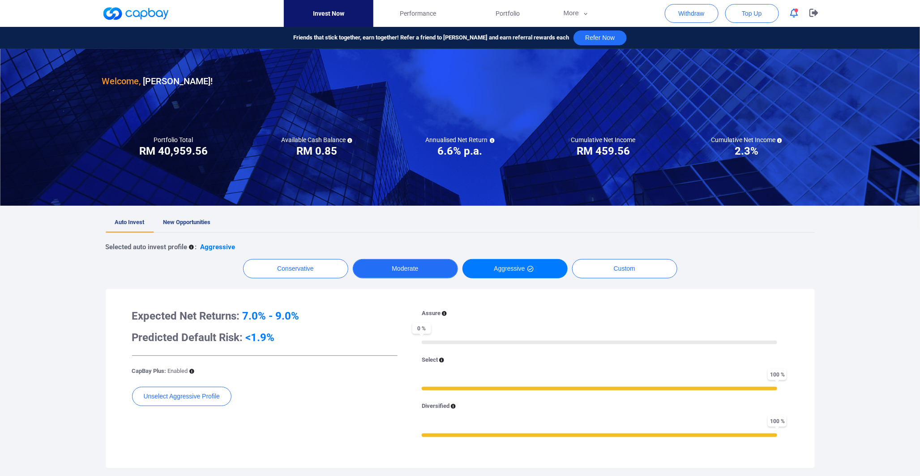
click at [415, 270] on button "Moderate" at bounding box center [405, 268] width 105 height 19
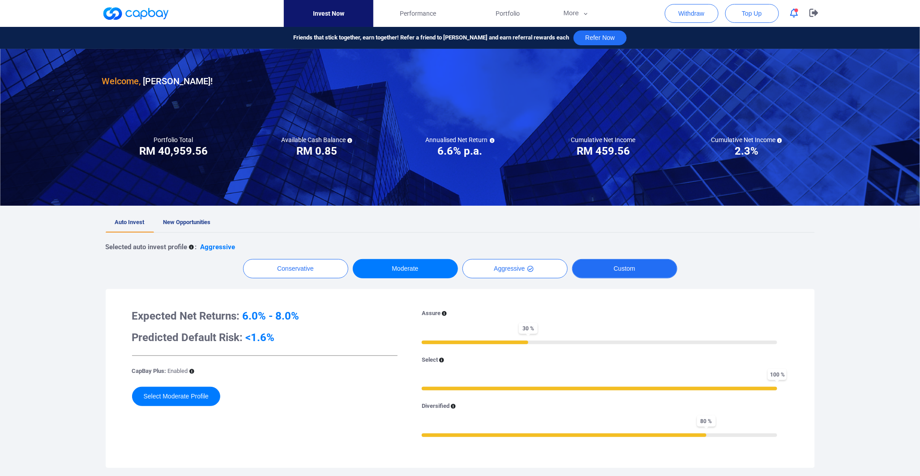
click at [649, 275] on button "Custom" at bounding box center [624, 268] width 105 height 19
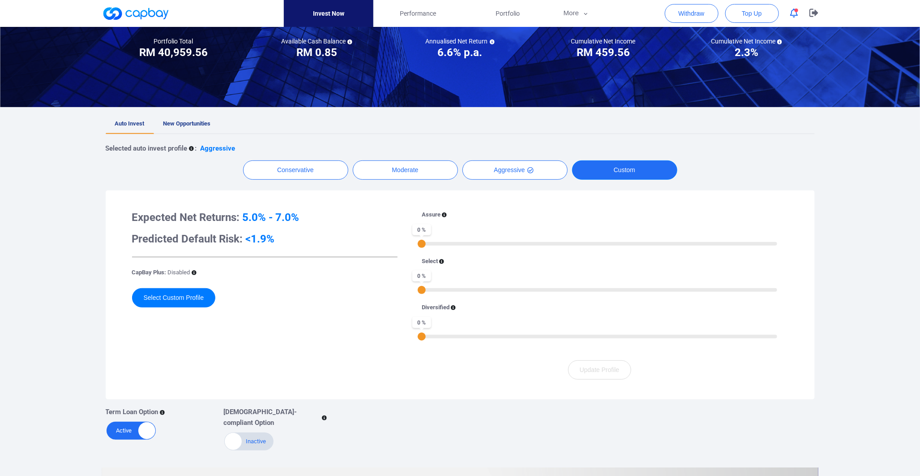
scroll to position [99, 0]
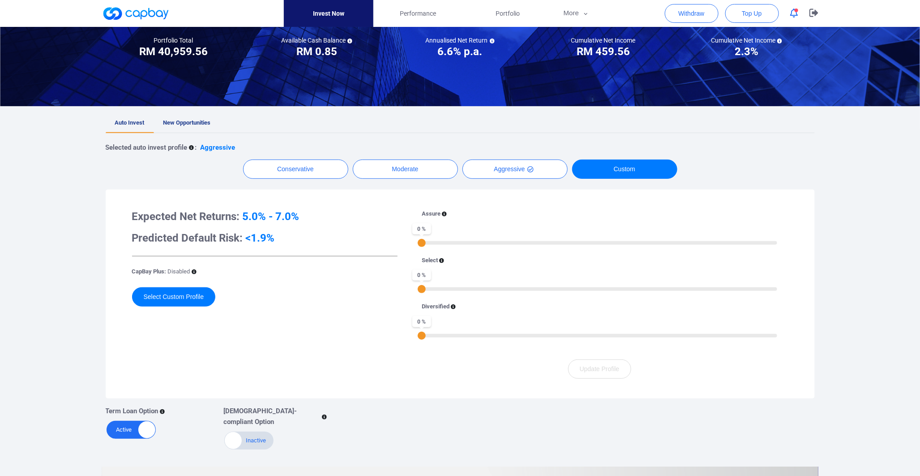
click at [451, 306] on icon at bounding box center [453, 306] width 5 height 5
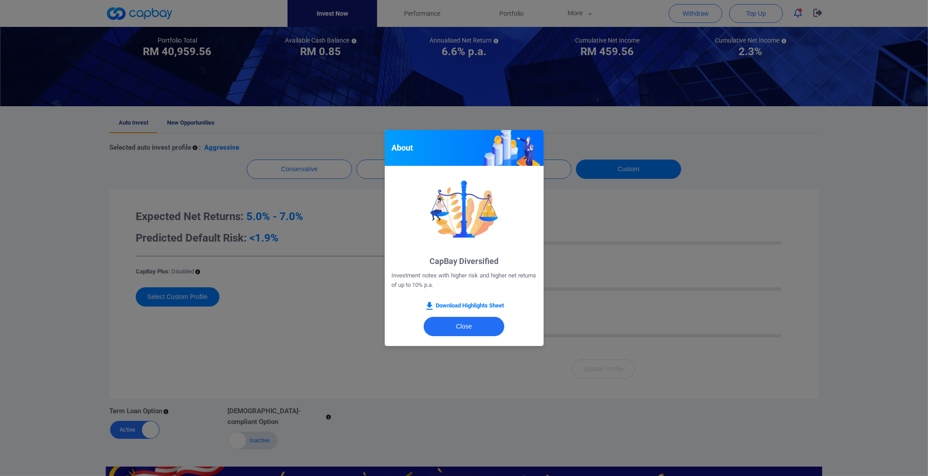
click at [351, 326] on div "About CapBay Diversified Investment notes with higher risk and higher net retur…" at bounding box center [464, 238] width 928 height 476
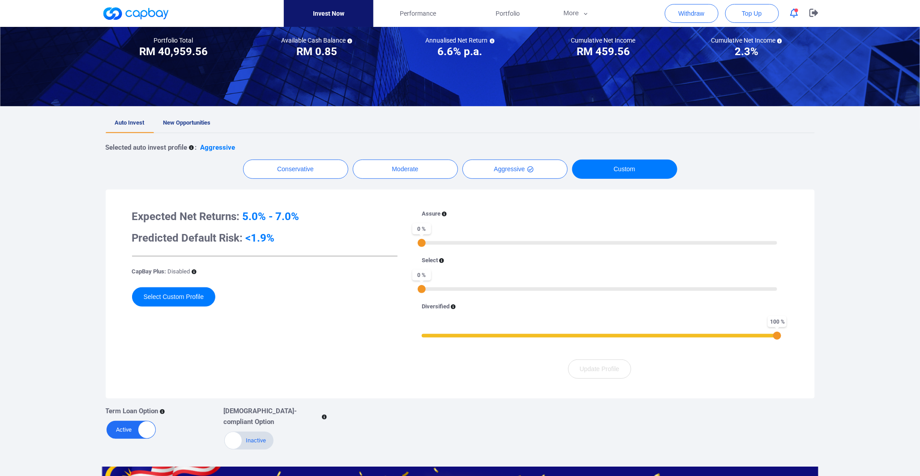
drag, startPoint x: 423, startPoint y: 333, endPoint x: 620, endPoint y: 330, distance: 196.6
click at [832, 346] on div "Welcome, [PERSON_NAME] ! Portfolio Total Portfolio Total RM ***** RM 40,959.56 …" at bounding box center [460, 285] width 920 height 673
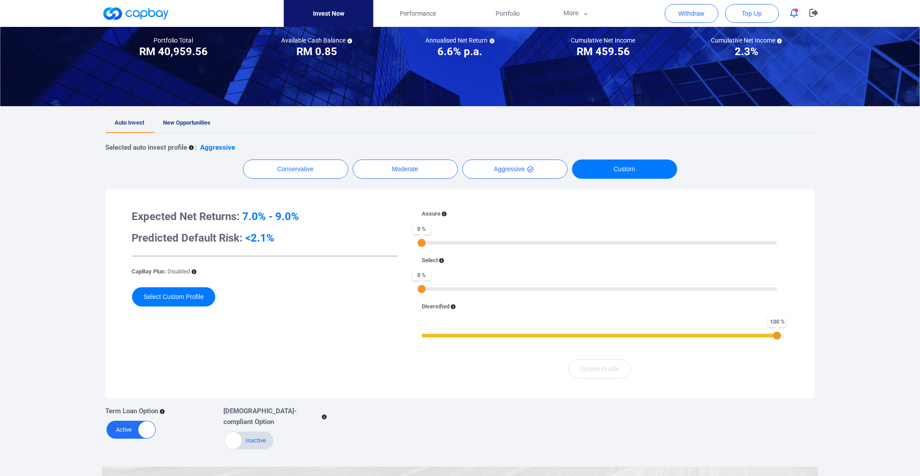
click at [443, 261] on icon at bounding box center [441, 260] width 5 height 5
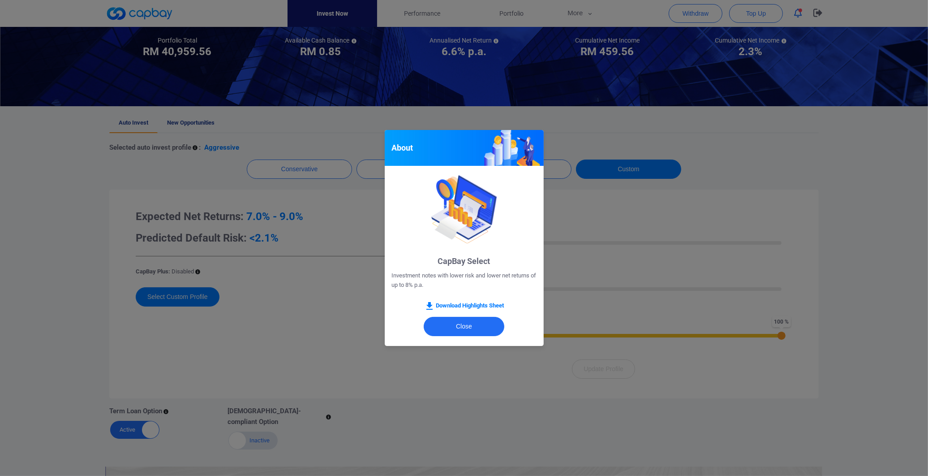
click at [341, 273] on div "About CapBay Select Investment notes with lower risk and lower net returns of u…" at bounding box center [464, 238] width 928 height 476
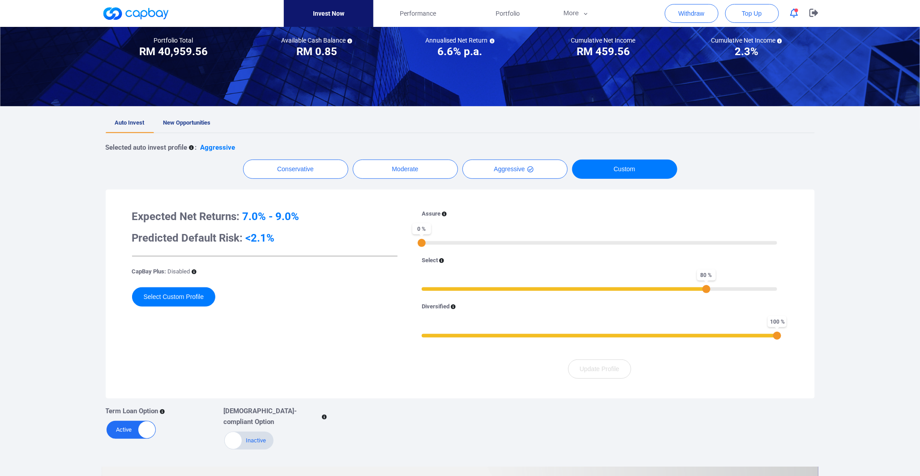
drag, startPoint x: 423, startPoint y: 290, endPoint x: 707, endPoint y: 307, distance: 284.4
click at [707, 307] on div "Assure 0 % Select 80 % Diversified 100 %" at bounding box center [599, 278] width 377 height 139
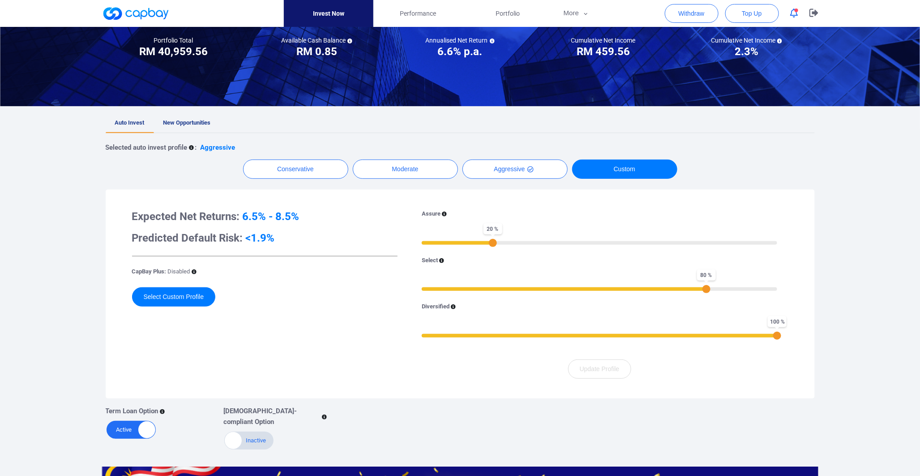
drag, startPoint x: 431, startPoint y: 243, endPoint x: 493, endPoint y: 247, distance: 62.4
click at [493, 247] on div "Assure 20 % Select 80 % Diversified 100 %" at bounding box center [599, 278] width 377 height 139
